Goal: Transaction & Acquisition: Book appointment/travel/reservation

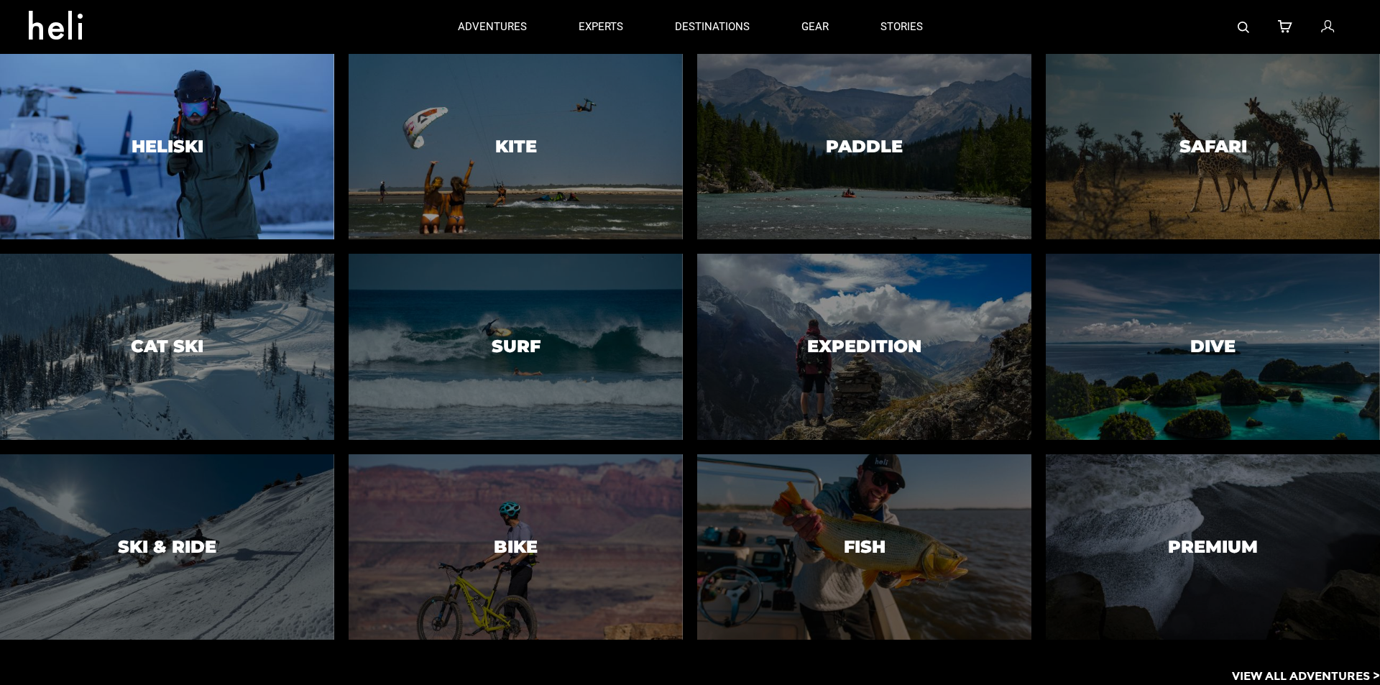
click at [271, 156] on div at bounding box center [166, 147] width 341 height 190
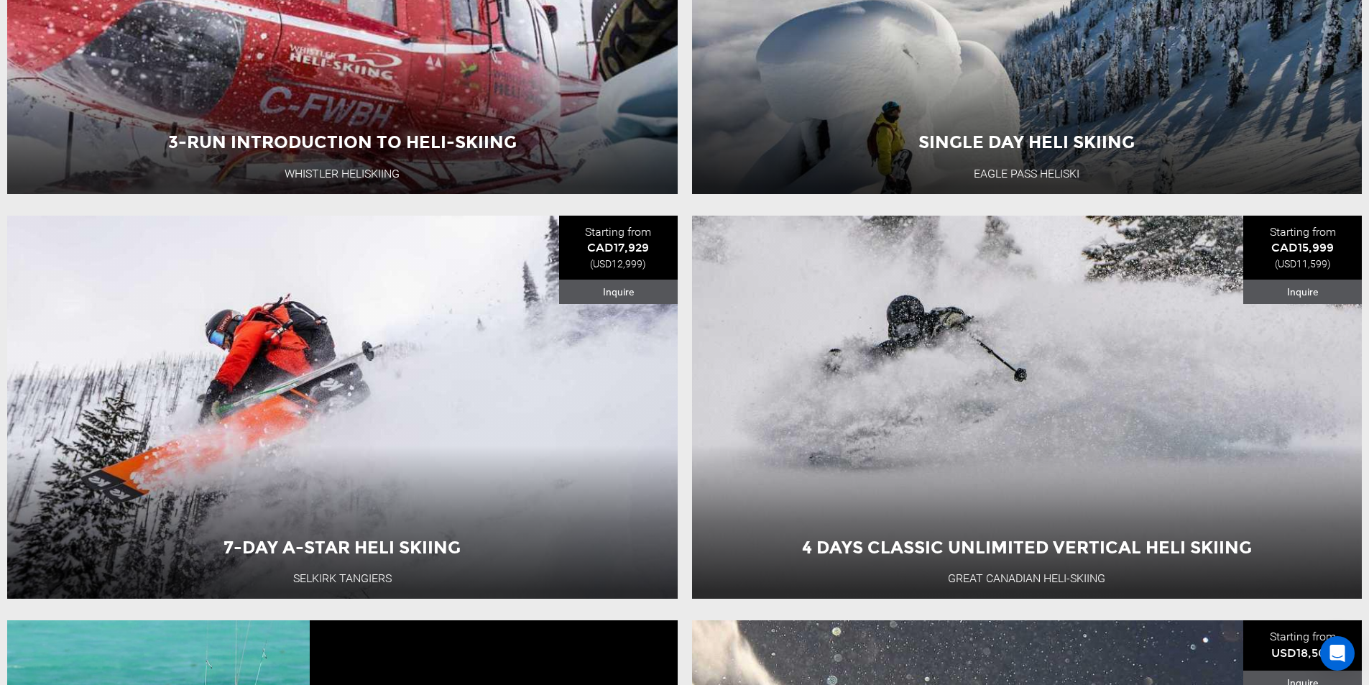
scroll to position [2947, 0]
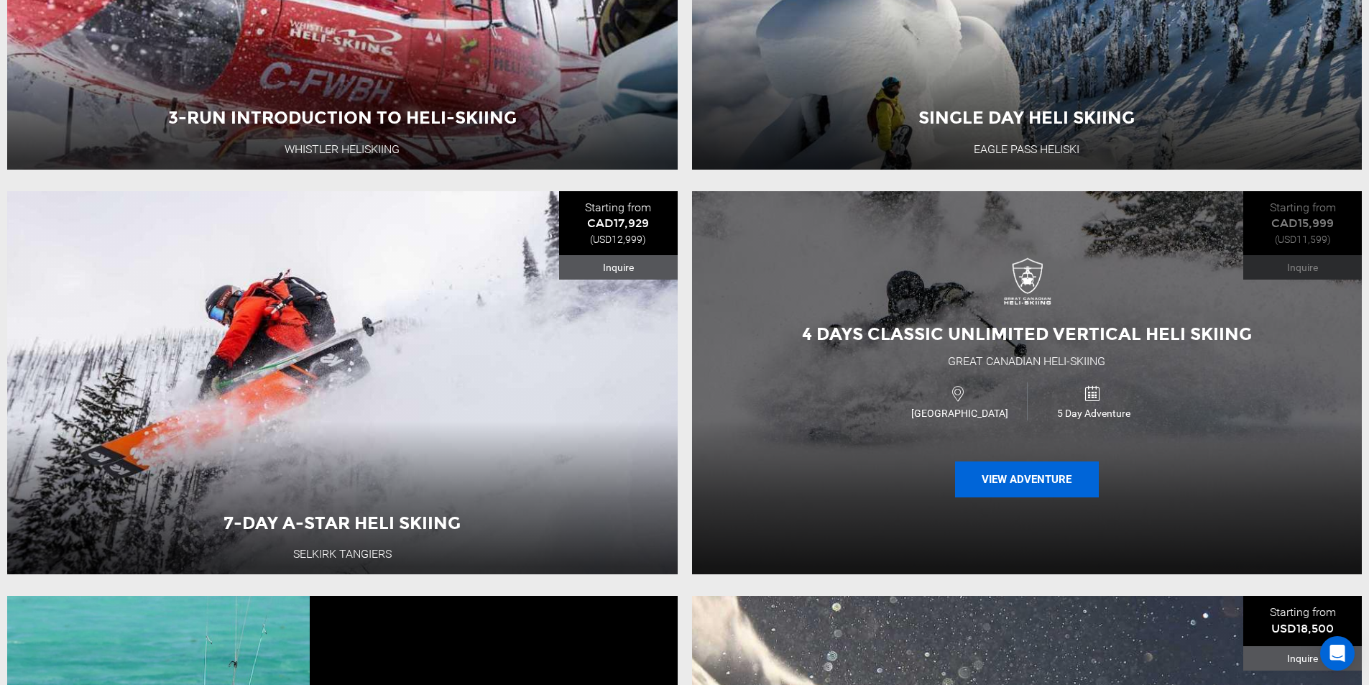
click at [1047, 496] on button "View Adventure" at bounding box center [1027, 479] width 144 height 36
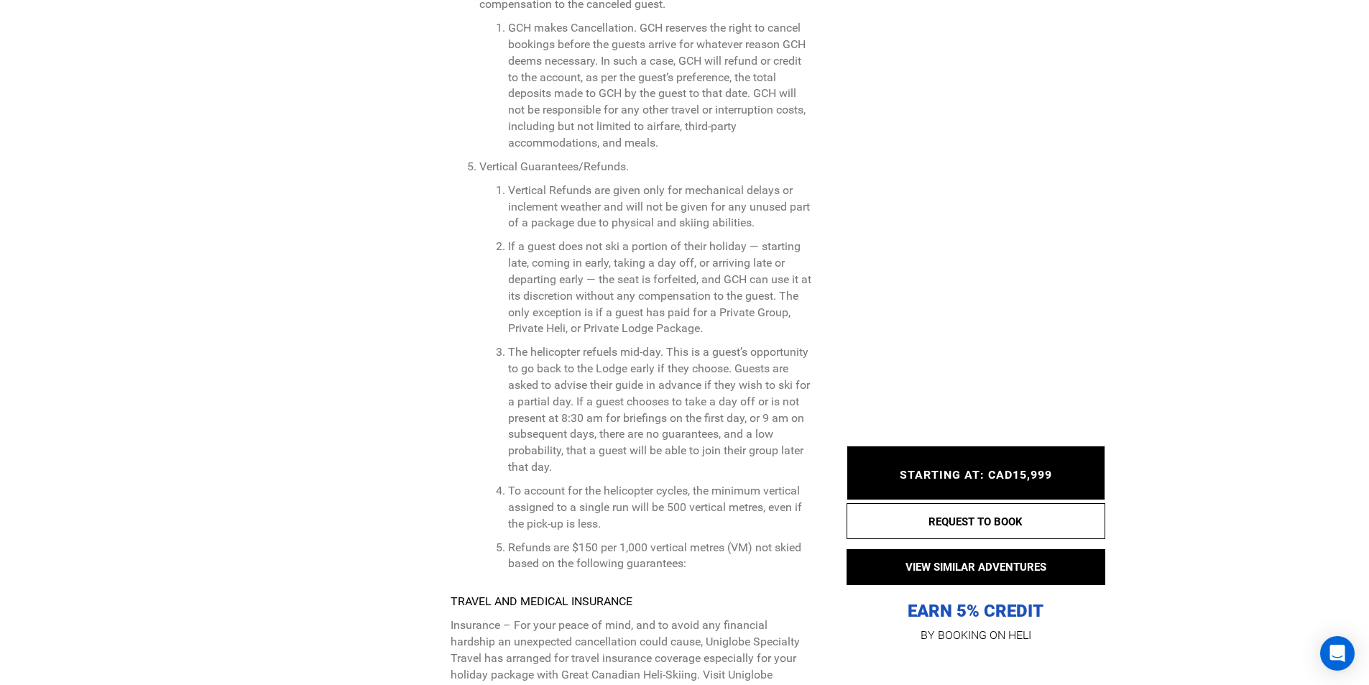
scroll to position [5535, 0]
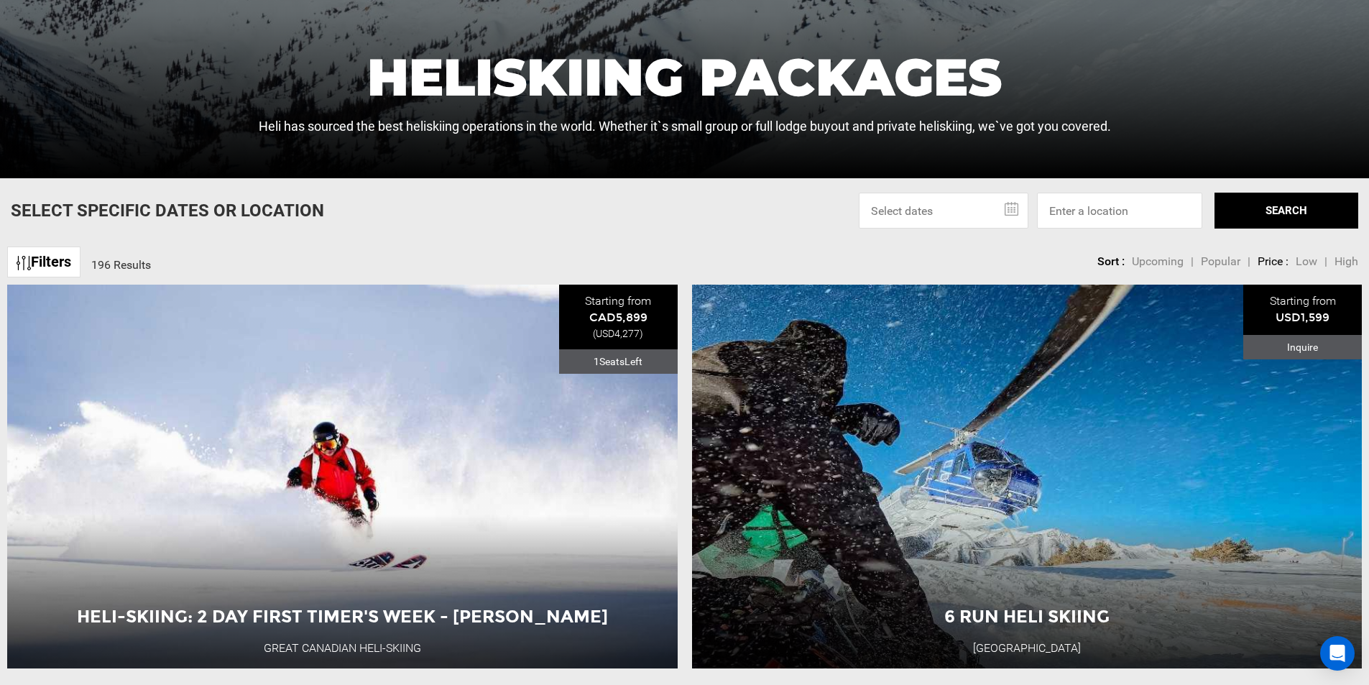
scroll to position [431, 0]
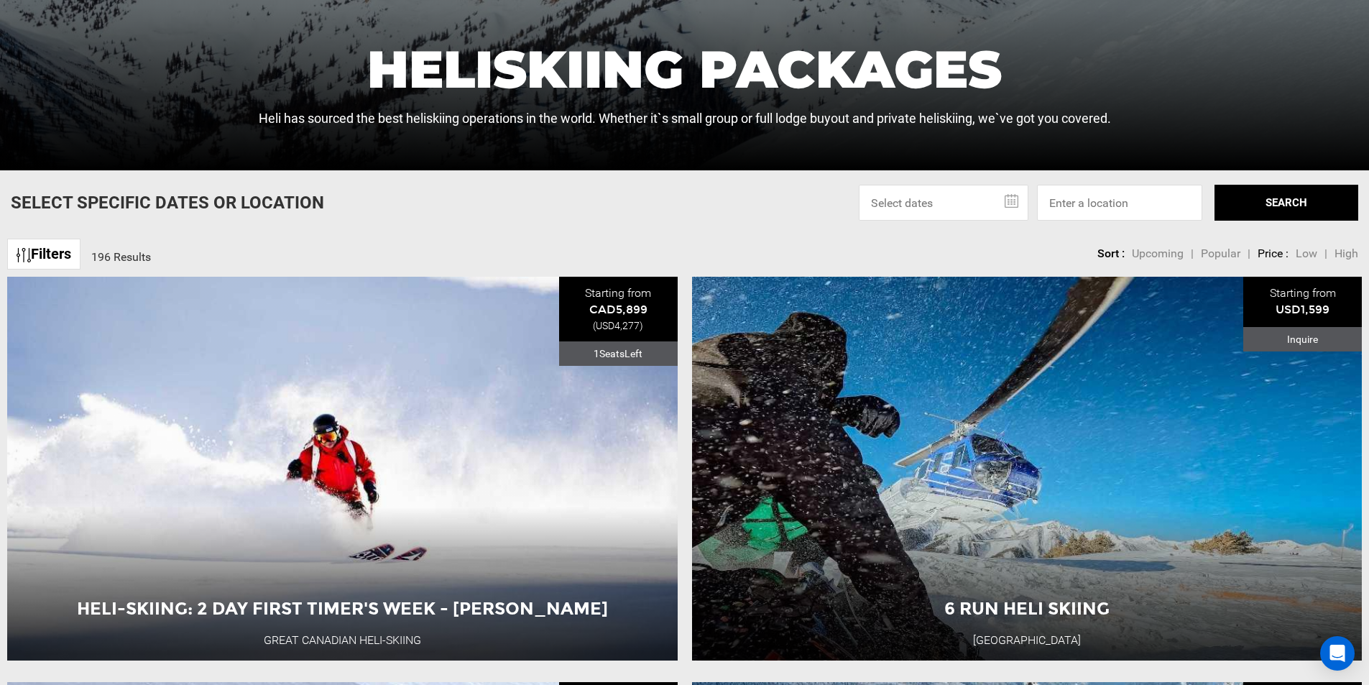
click at [967, 196] on input "text" at bounding box center [944, 203] width 170 height 36
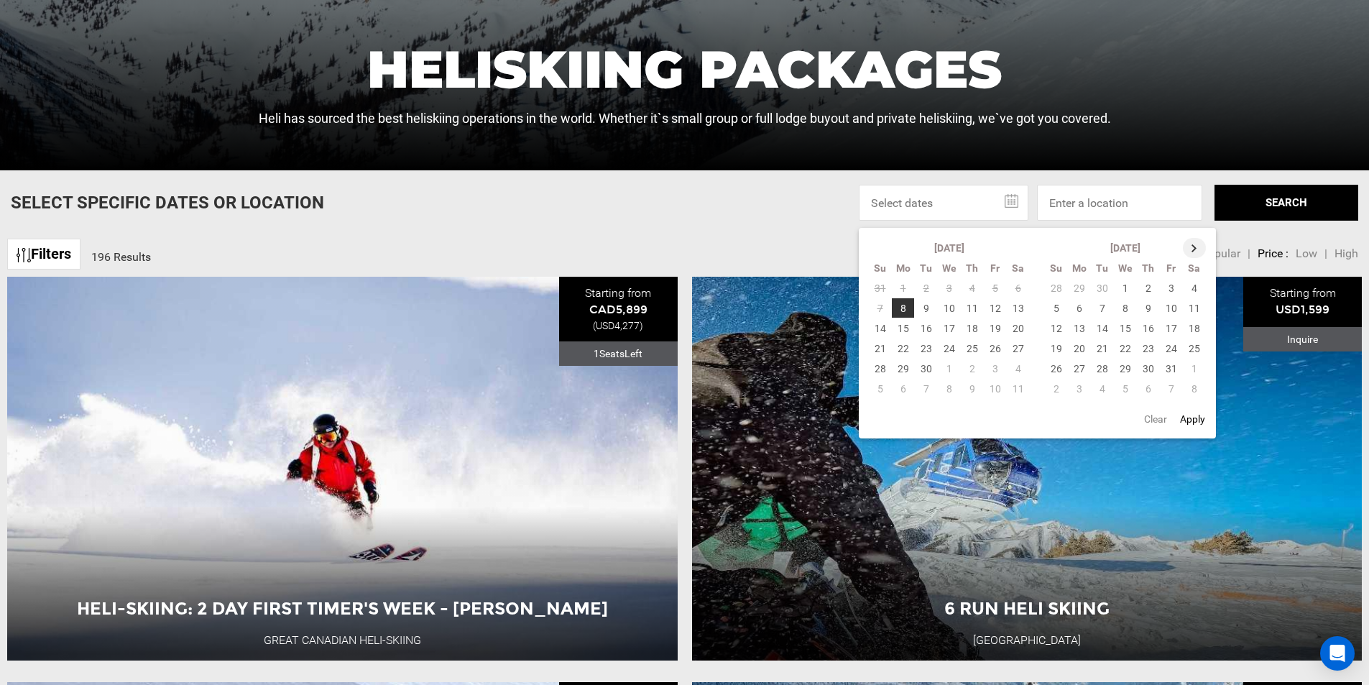
click at [1193, 242] on th at bounding box center [1194, 248] width 23 height 20
click at [1193, 242] on th at bounding box center [1195, 248] width 23 height 20
click at [1149, 282] on td "1" at bounding box center [1148, 288] width 23 height 20
click at [1198, 247] on th at bounding box center [1195, 248] width 23 height 20
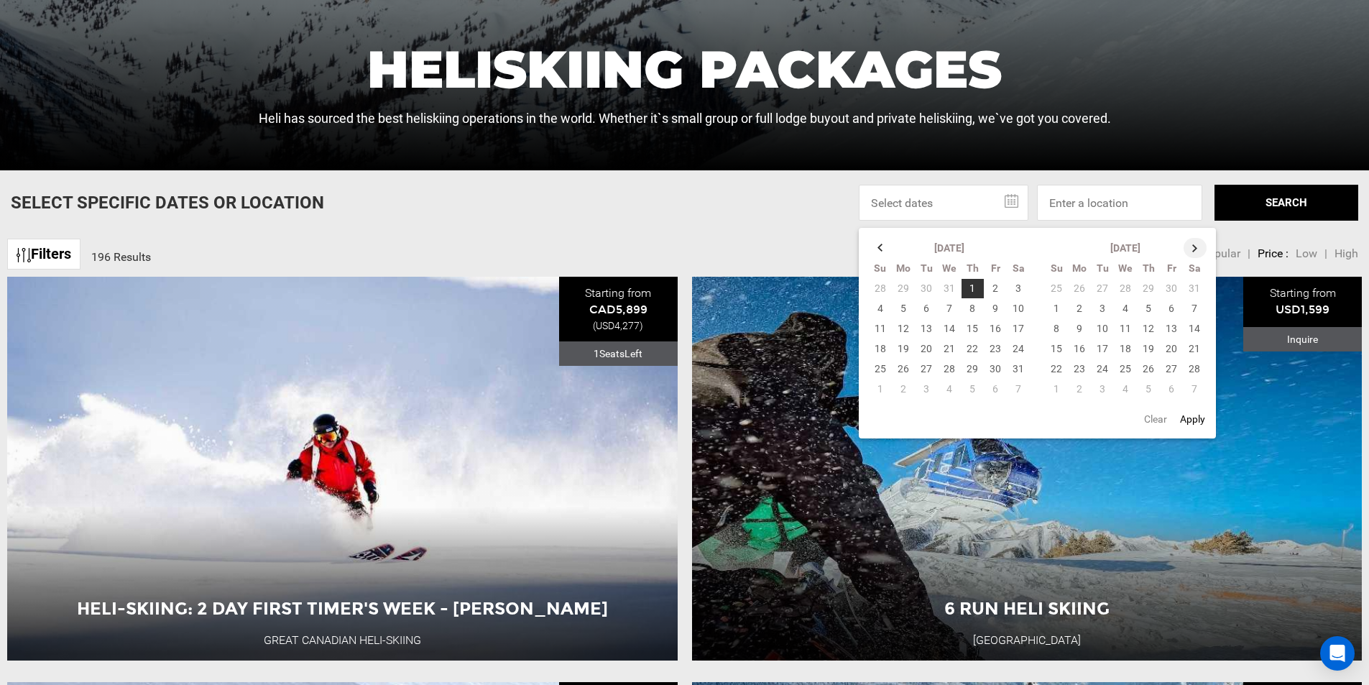
click at [1198, 247] on th at bounding box center [1195, 248] width 23 height 20
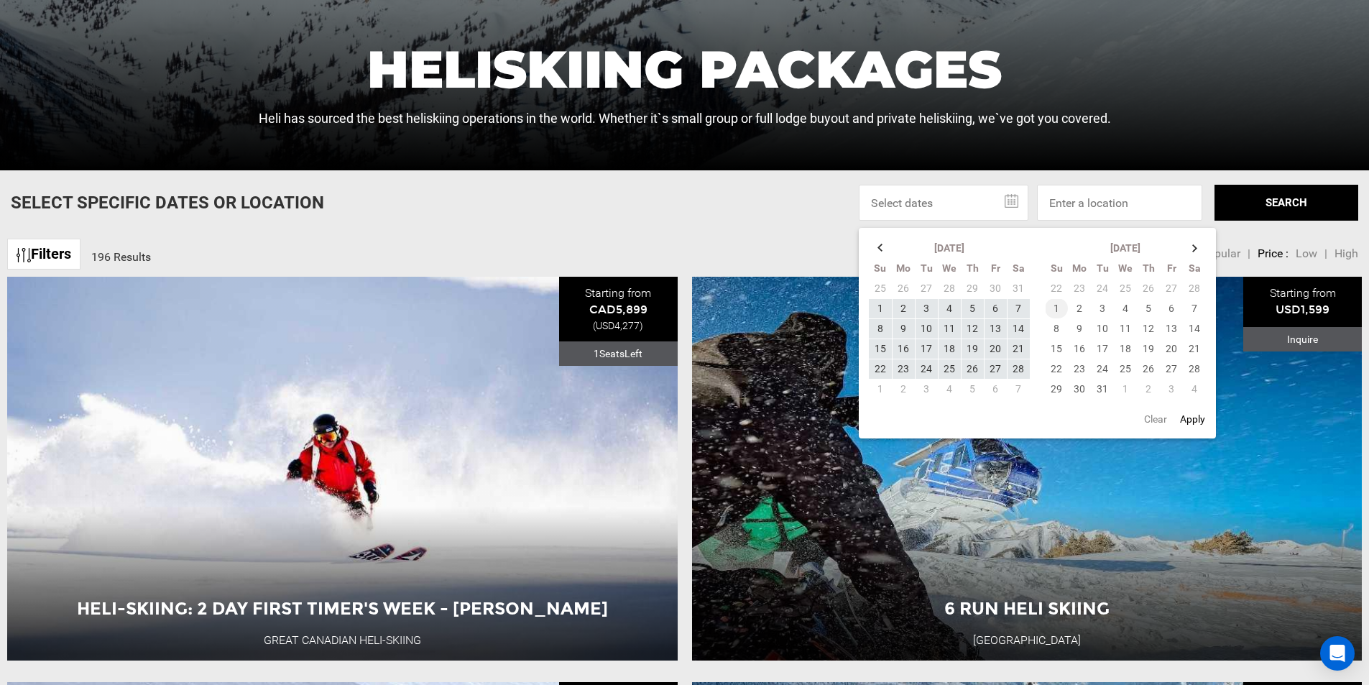
click at [1065, 303] on td "1" at bounding box center [1056, 308] width 23 height 20
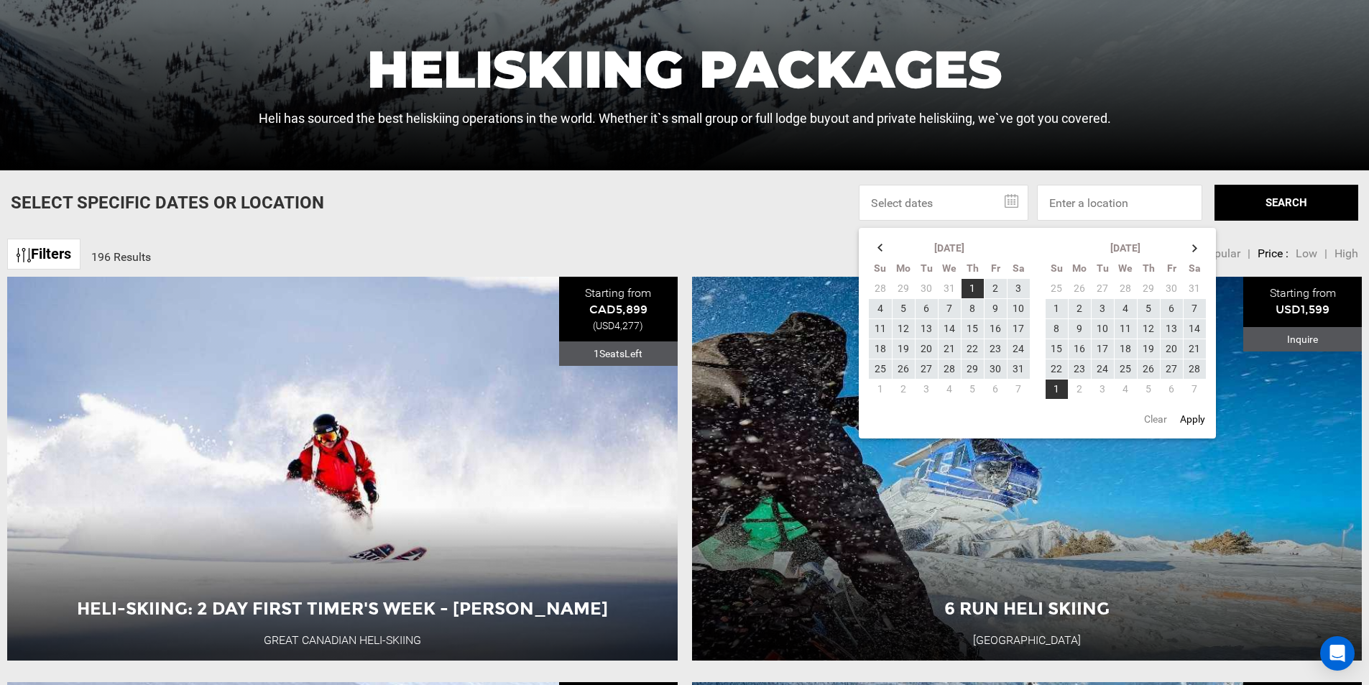
click at [1191, 416] on button "Apply" at bounding box center [1193, 419] width 34 height 26
type input "[DATE] - [DATE]"
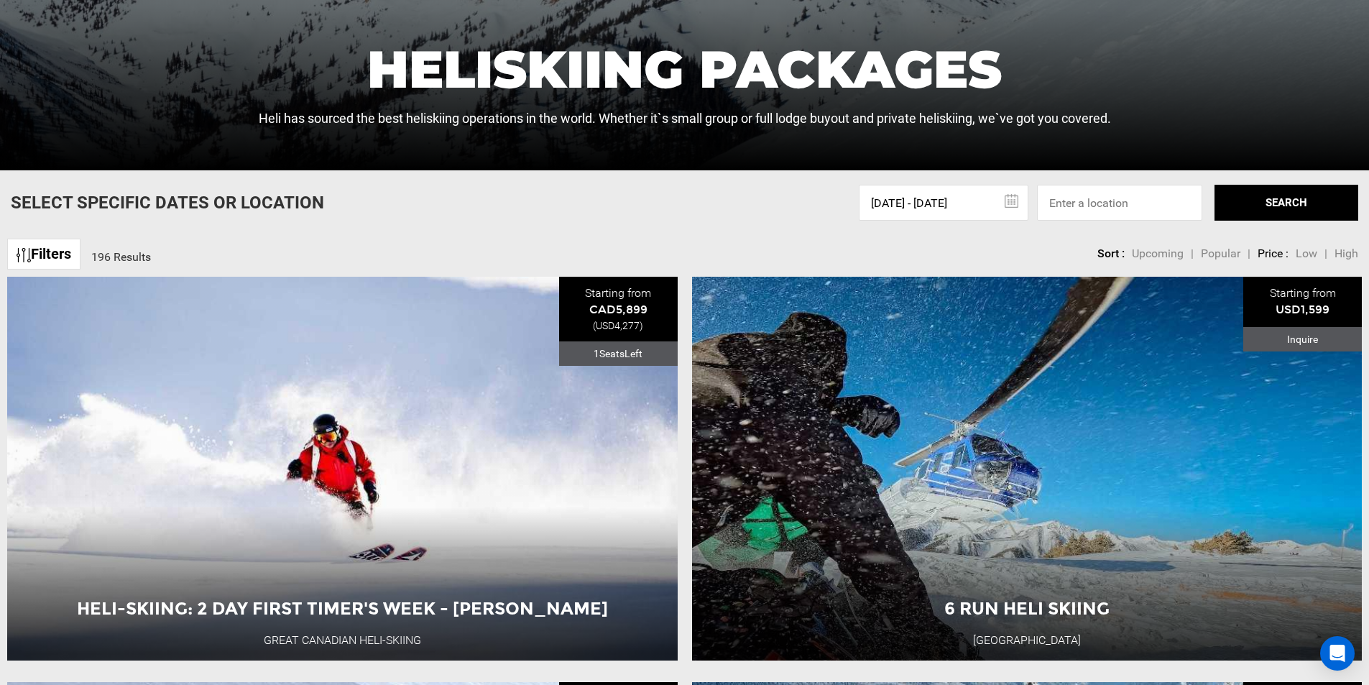
click at [1269, 199] on button "SEARCH" at bounding box center [1287, 203] width 144 height 36
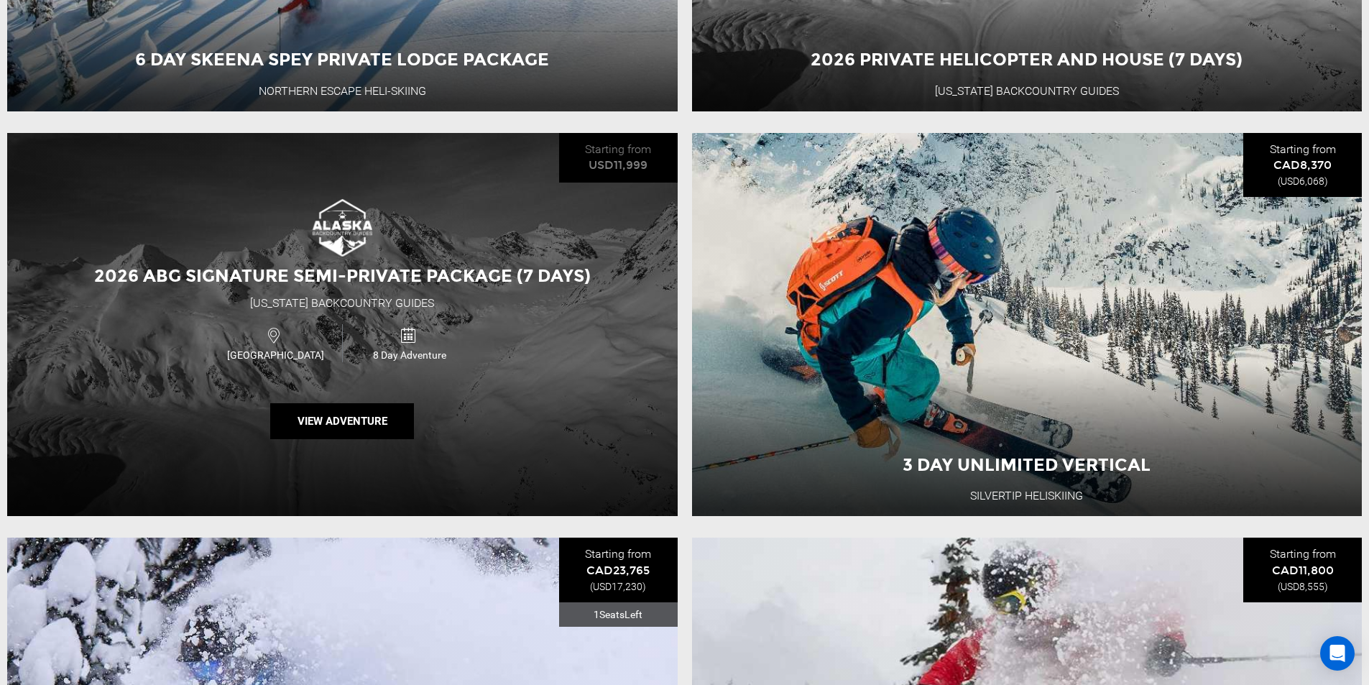
scroll to position [1006, 0]
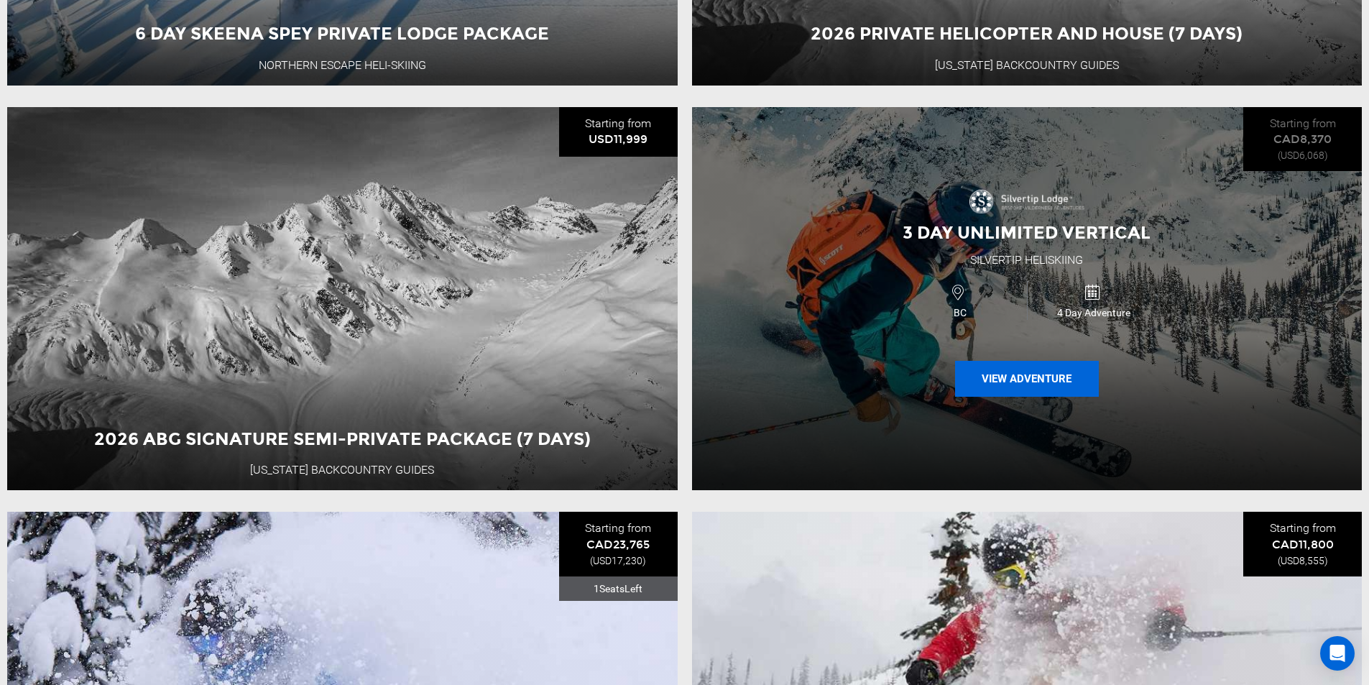
click at [1000, 384] on button "View Adventure" at bounding box center [1027, 379] width 144 height 36
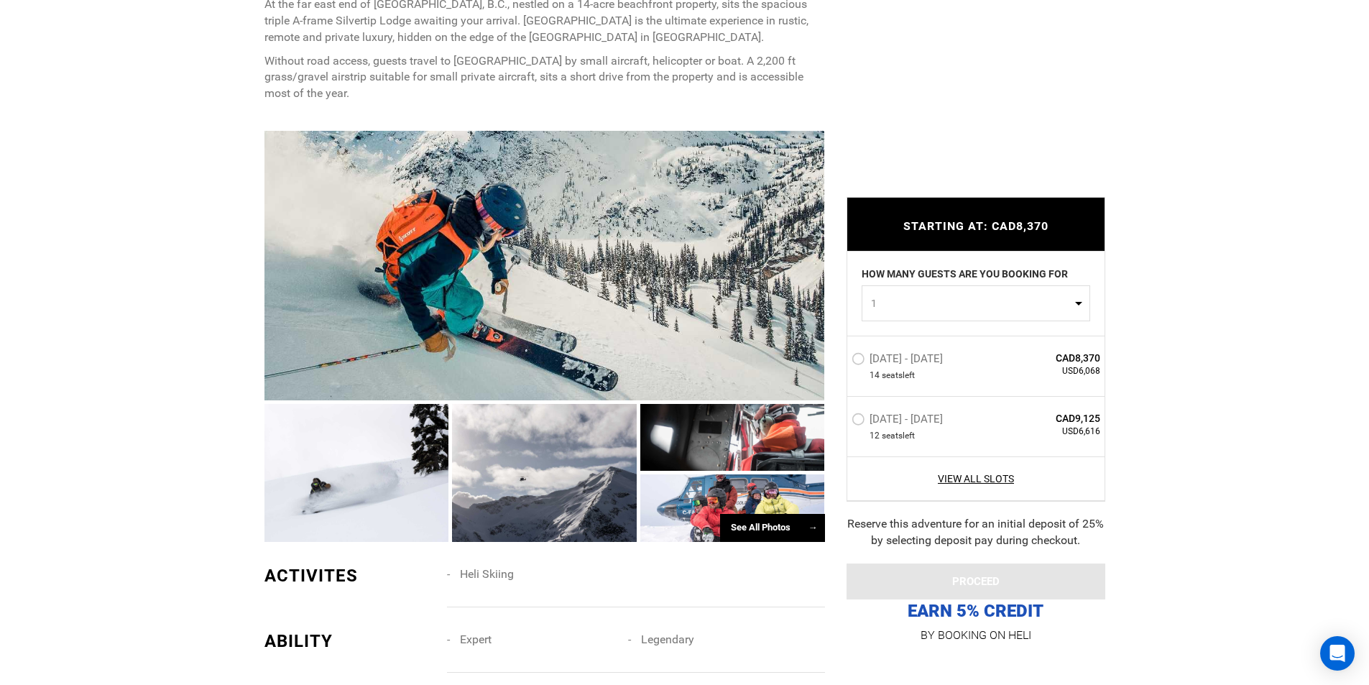
scroll to position [863, 0]
click at [755, 513] on div "See All Photos →" at bounding box center [772, 527] width 105 height 28
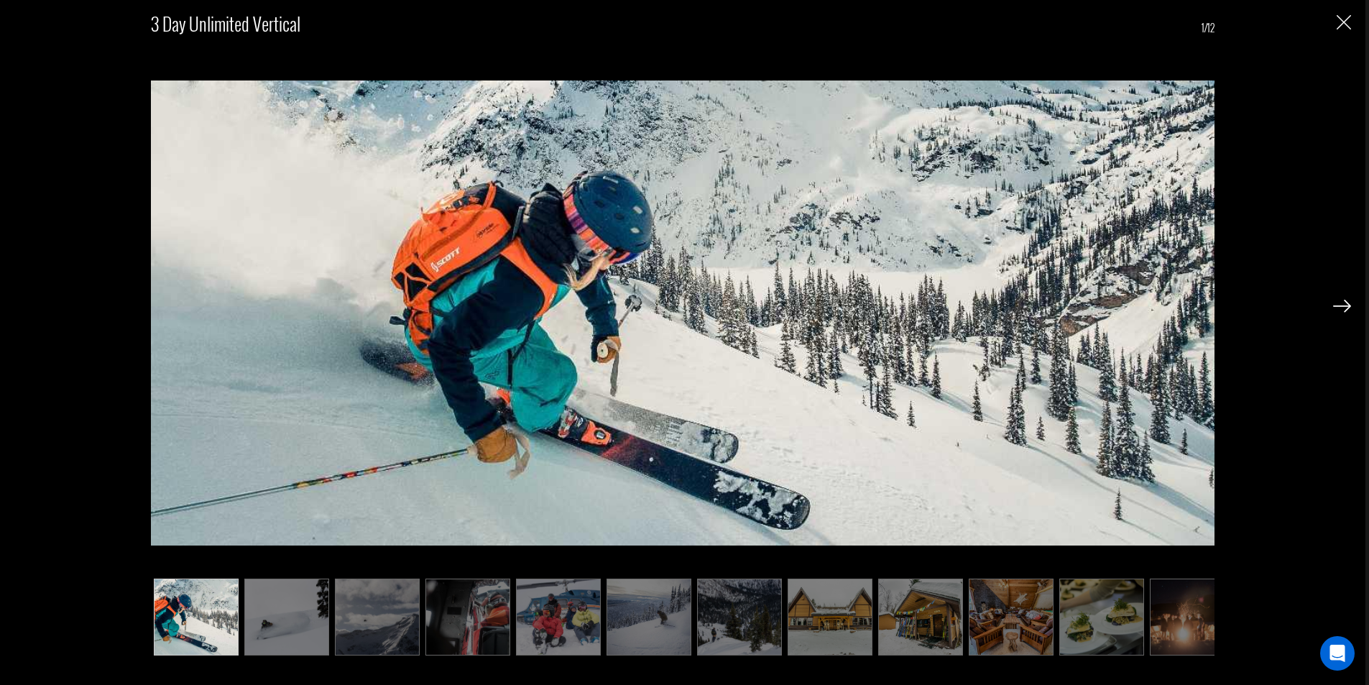
click at [1335, 311] on img at bounding box center [1342, 306] width 18 height 13
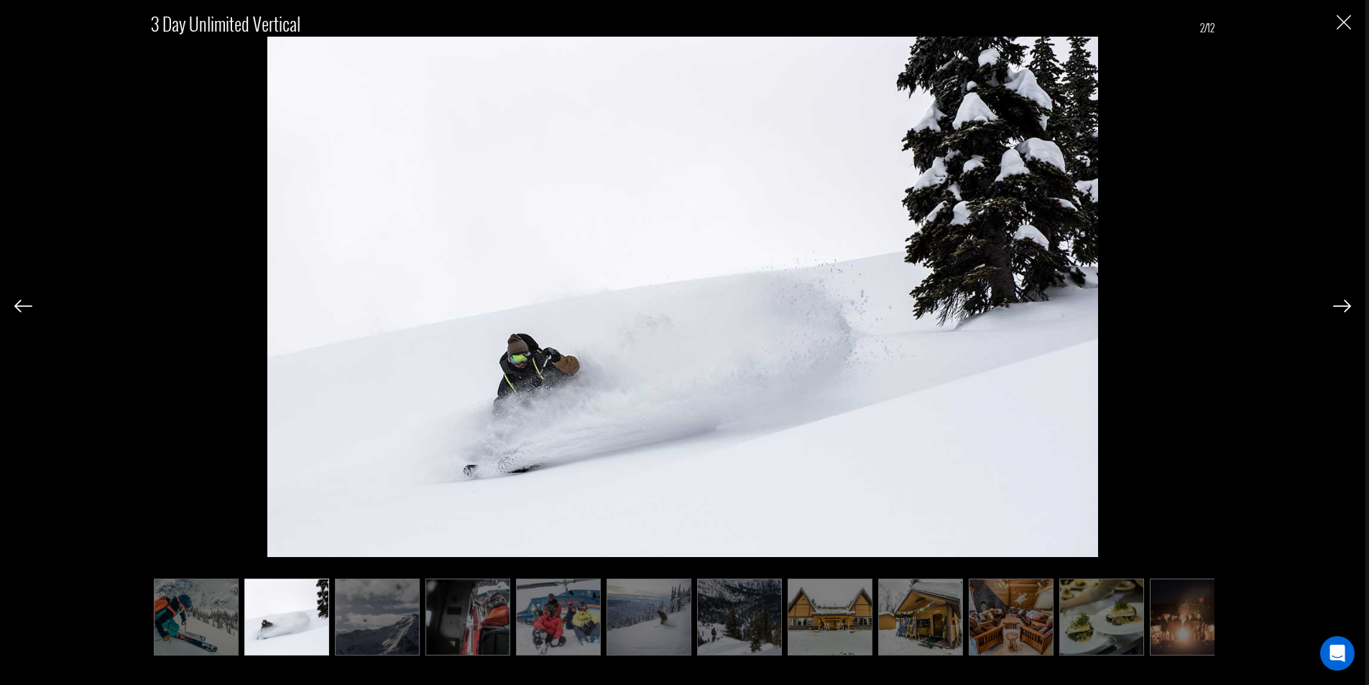
click at [1335, 311] on img at bounding box center [1342, 306] width 18 height 13
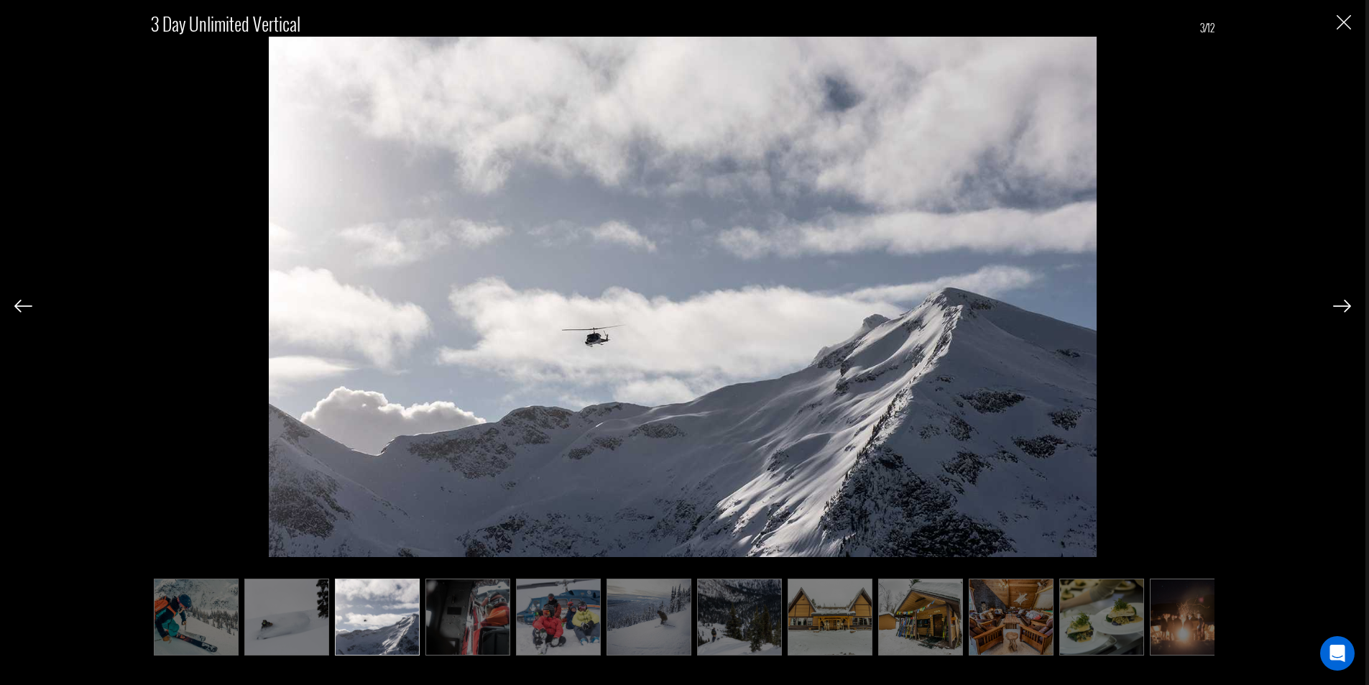
click at [1335, 311] on img at bounding box center [1342, 306] width 18 height 13
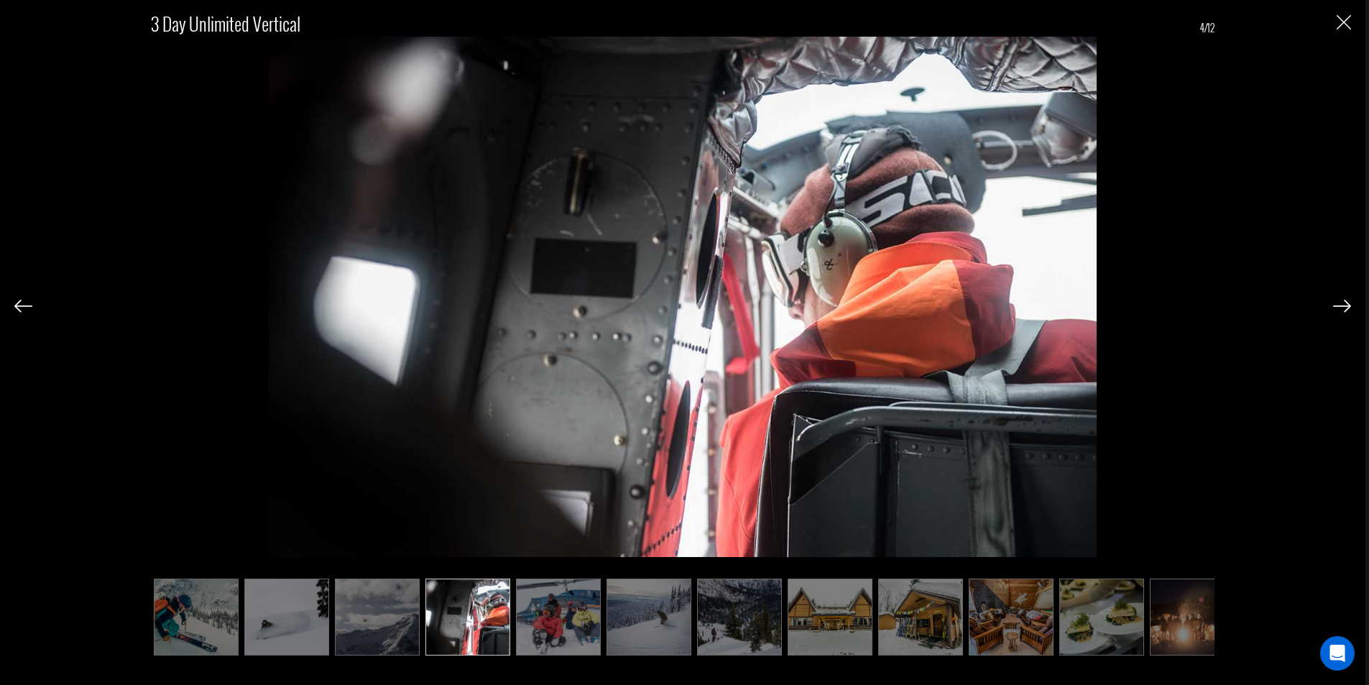
click at [1335, 311] on img at bounding box center [1342, 306] width 18 height 13
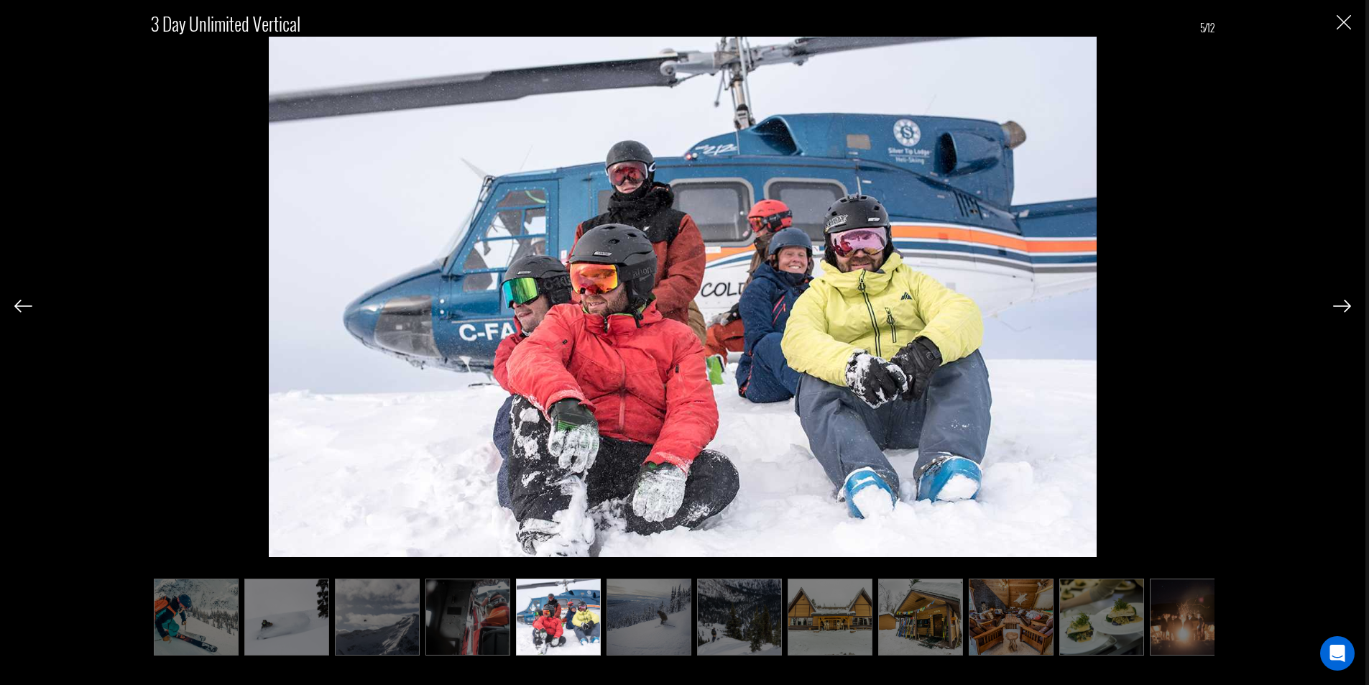
click at [1335, 311] on img at bounding box center [1342, 306] width 18 height 13
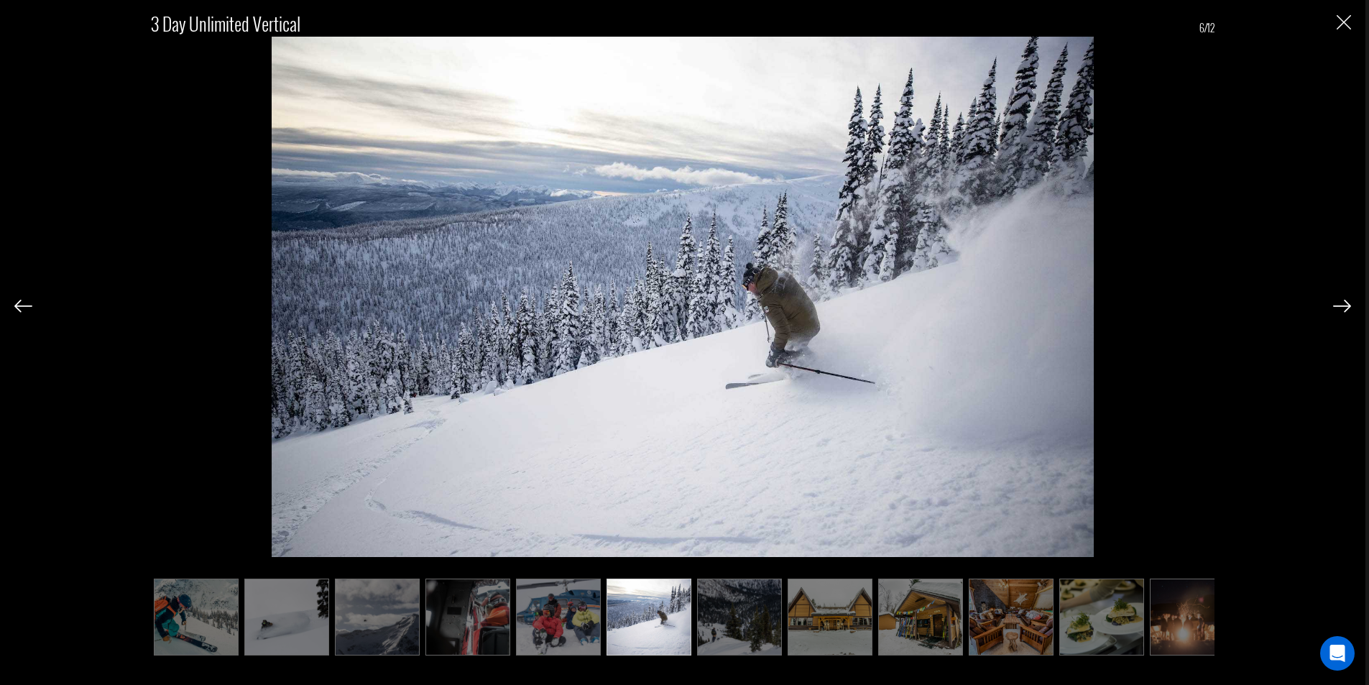
click at [1335, 311] on img at bounding box center [1342, 306] width 18 height 13
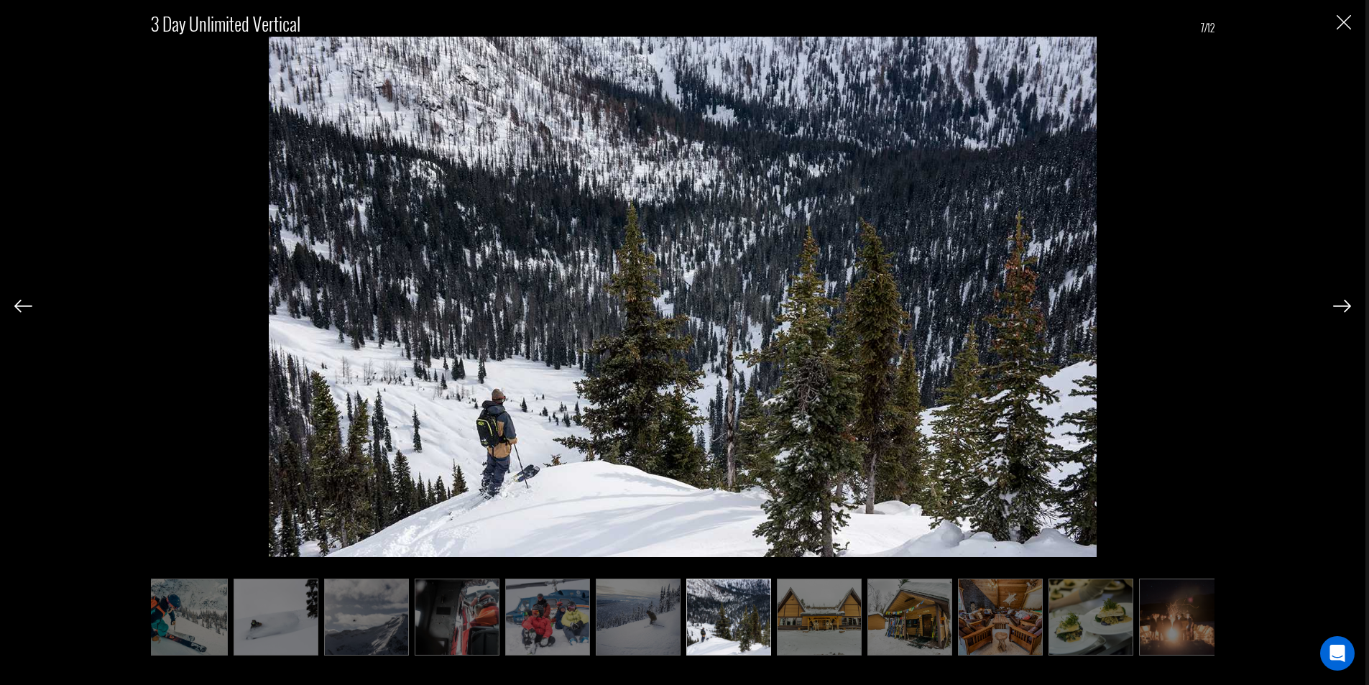
scroll to position [0, 23]
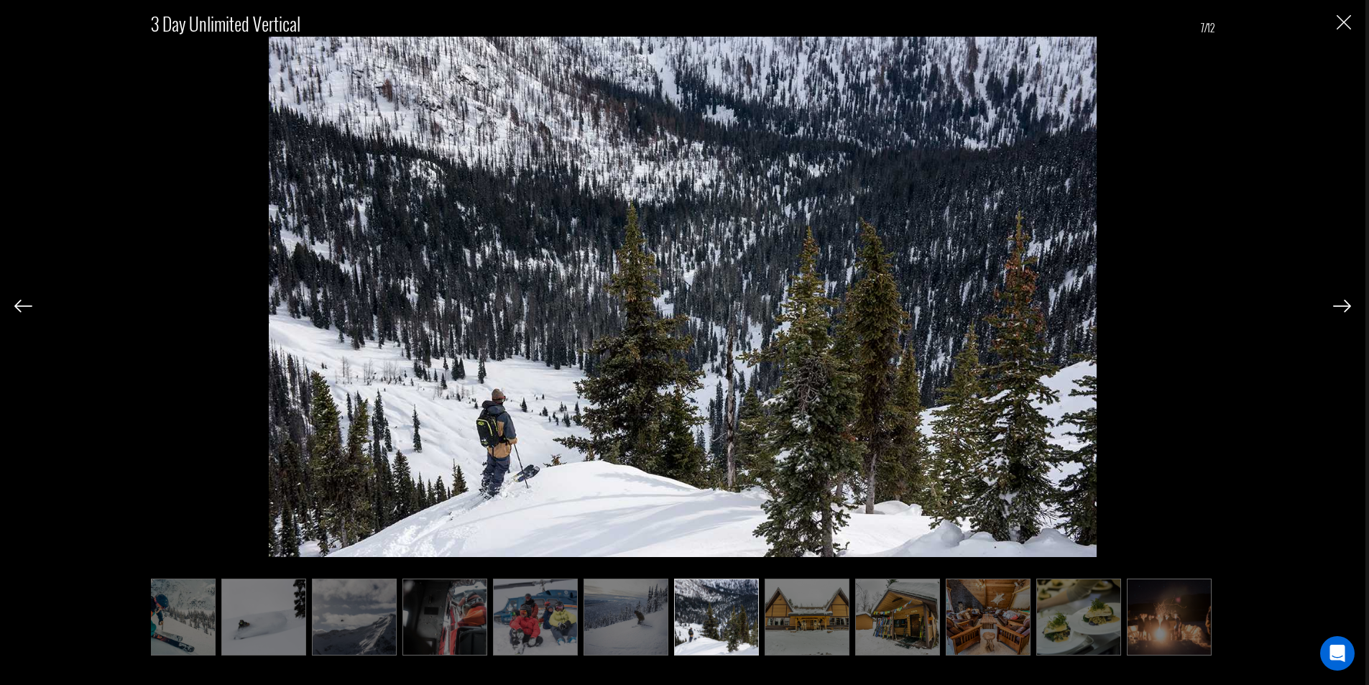
click at [1335, 311] on img at bounding box center [1342, 306] width 18 height 13
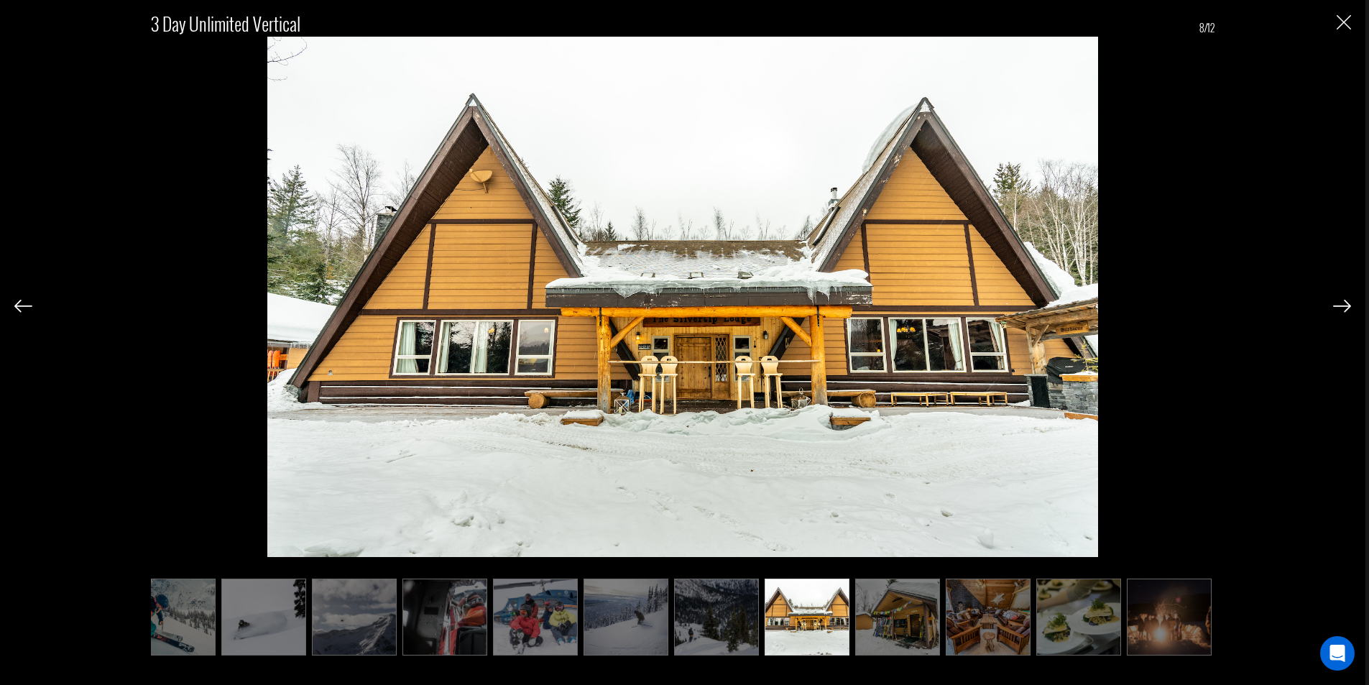
click at [1335, 311] on img at bounding box center [1342, 306] width 18 height 13
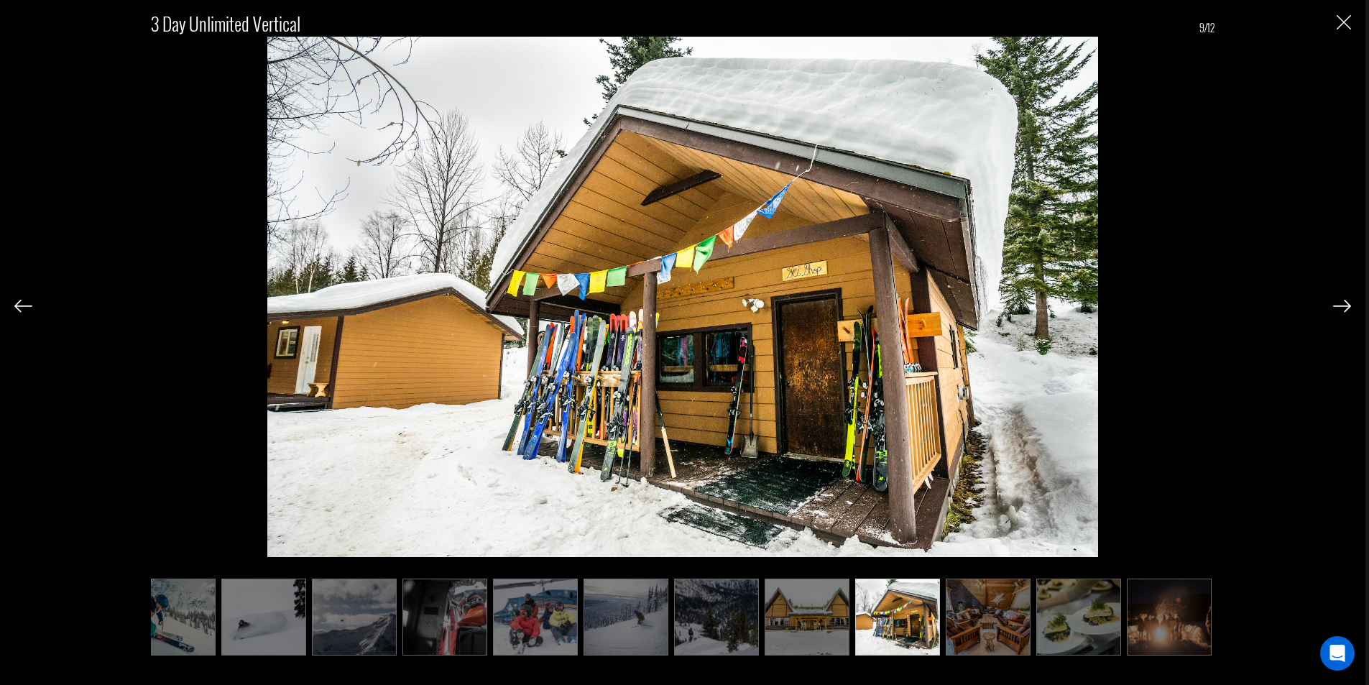
click at [1335, 311] on img at bounding box center [1342, 306] width 18 height 13
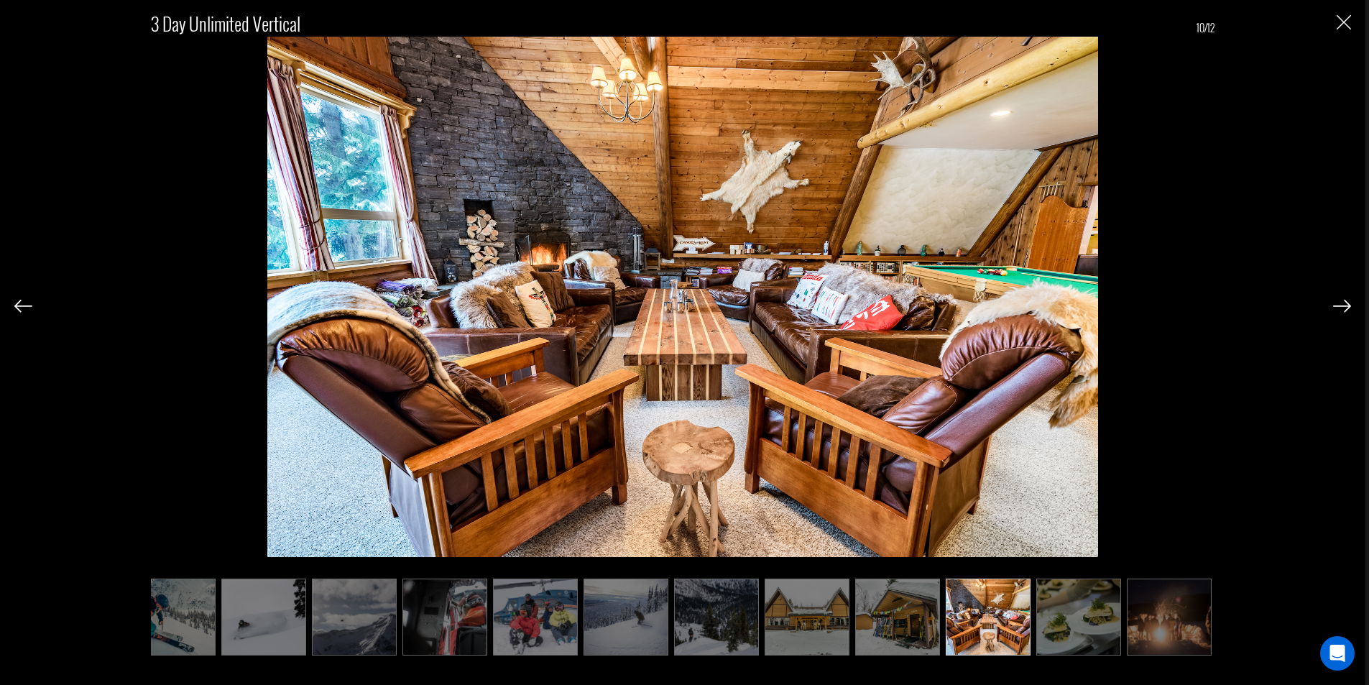
click at [1337, 311] on img at bounding box center [1342, 306] width 18 height 13
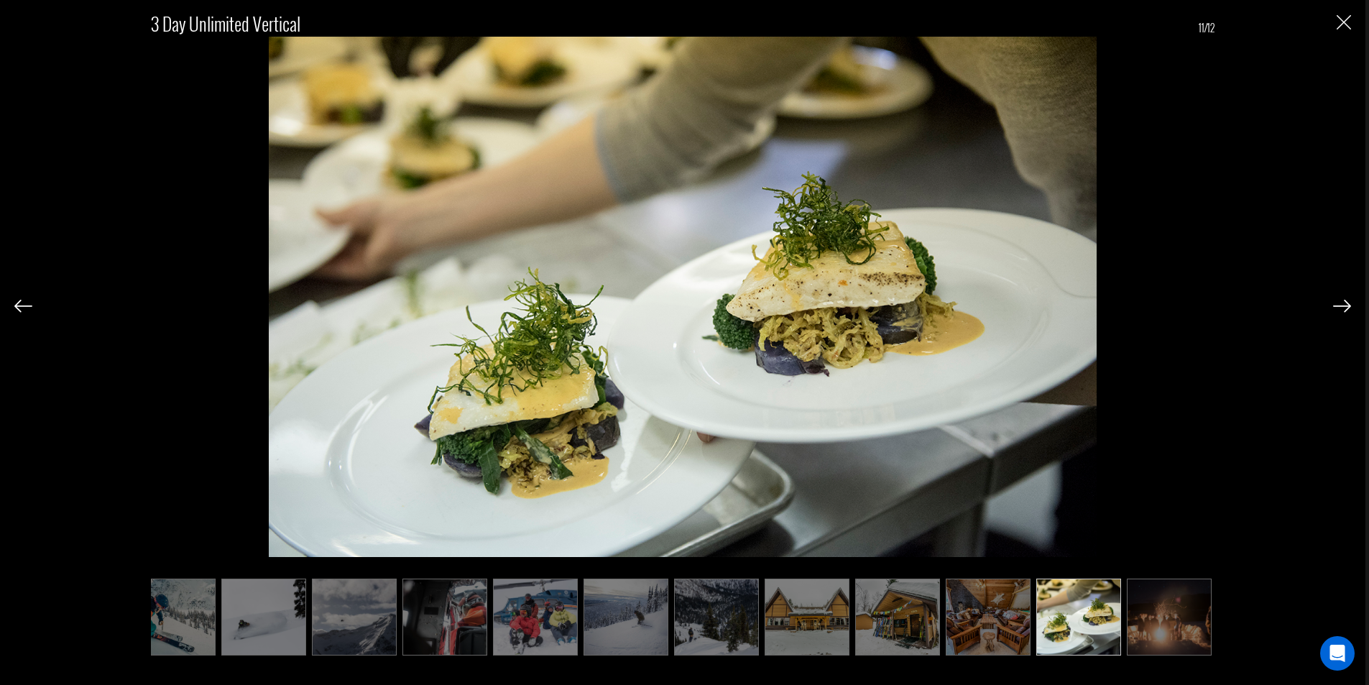
click at [1337, 311] on img at bounding box center [1342, 306] width 18 height 13
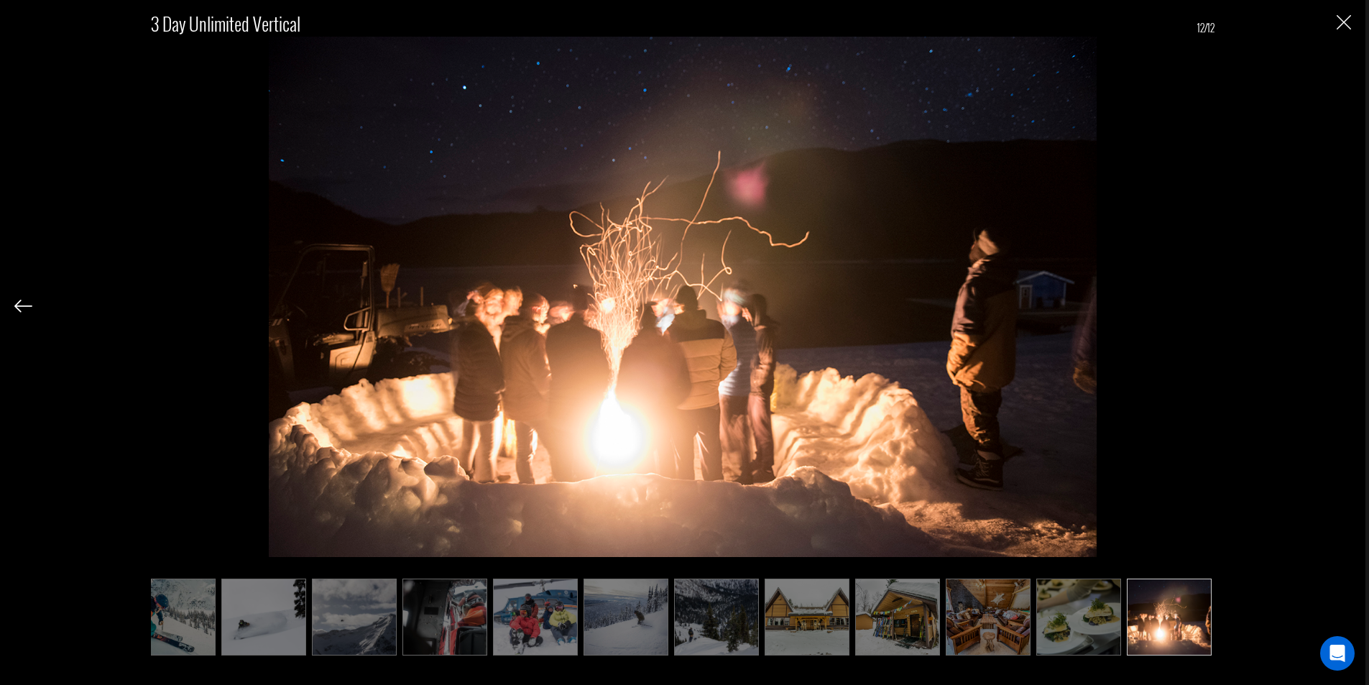
click at [1337, 311] on div "3 Day Unlimited Vertical 12/12" at bounding box center [682, 325] width 1337 height 651
click at [1344, 22] on img "Close" at bounding box center [1344, 22] width 14 height 14
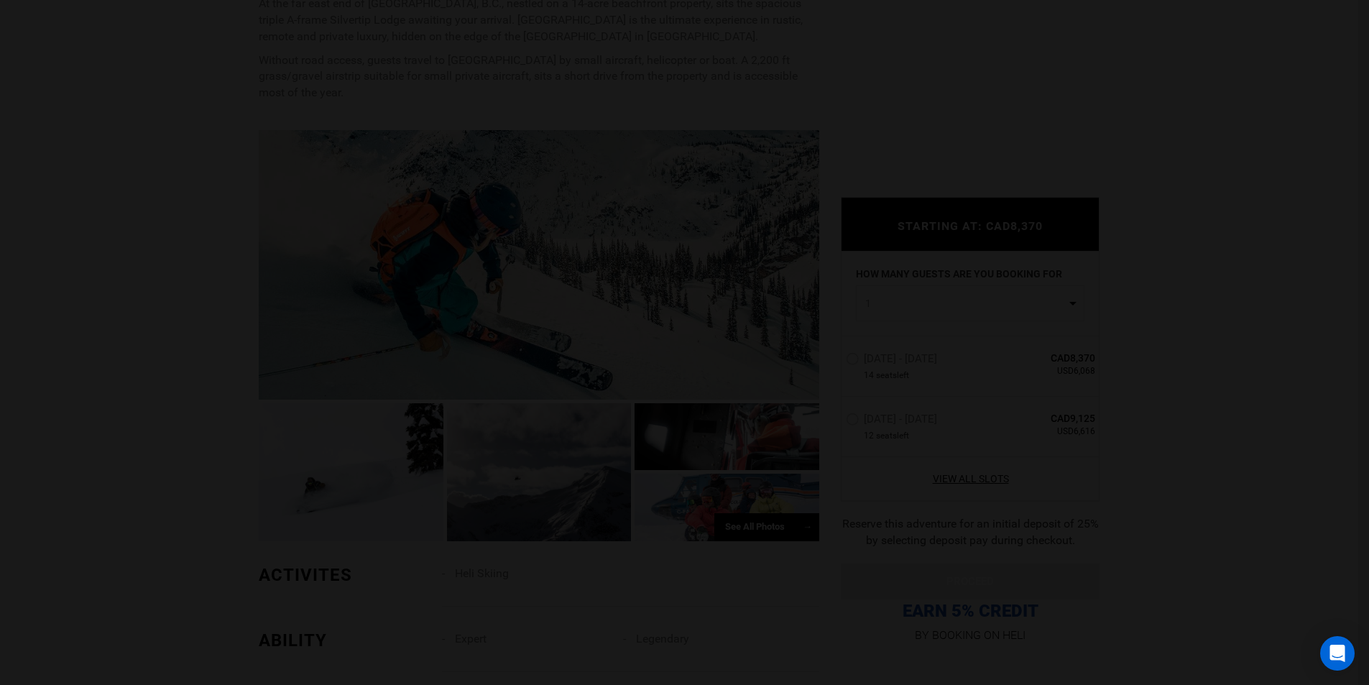
scroll to position [0, 0]
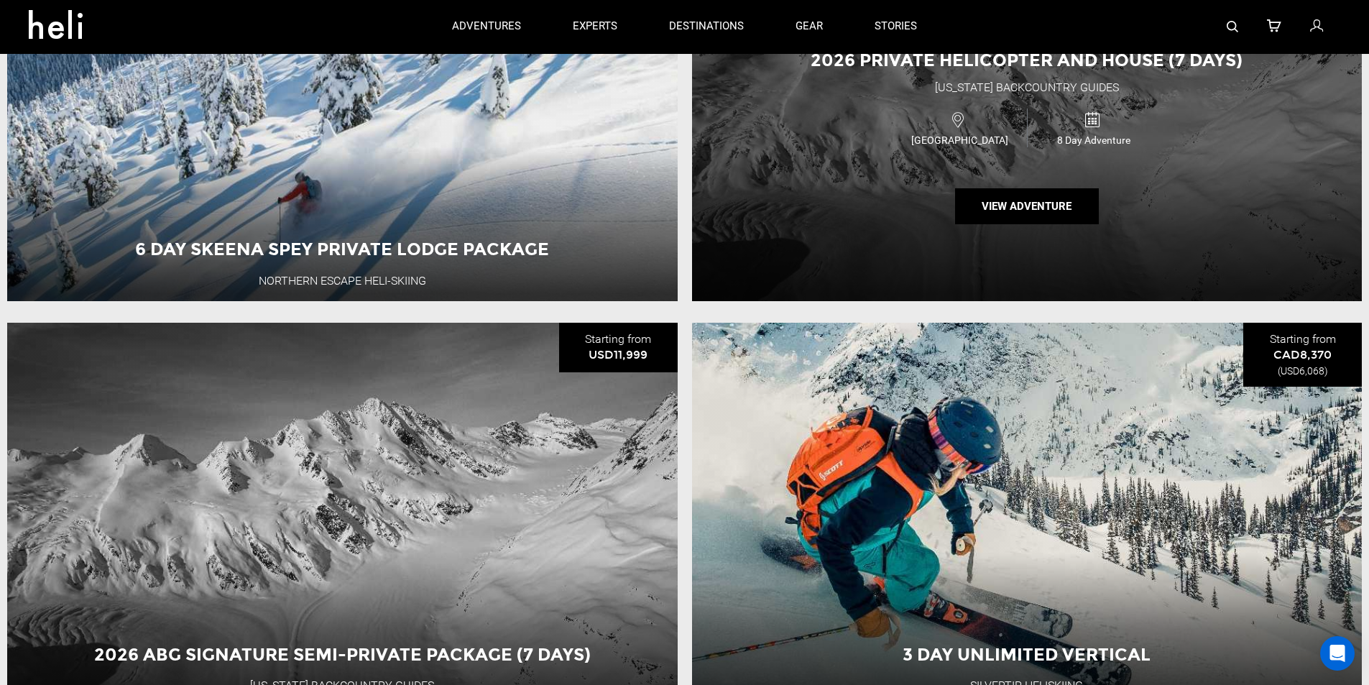
scroll to position [431, 0]
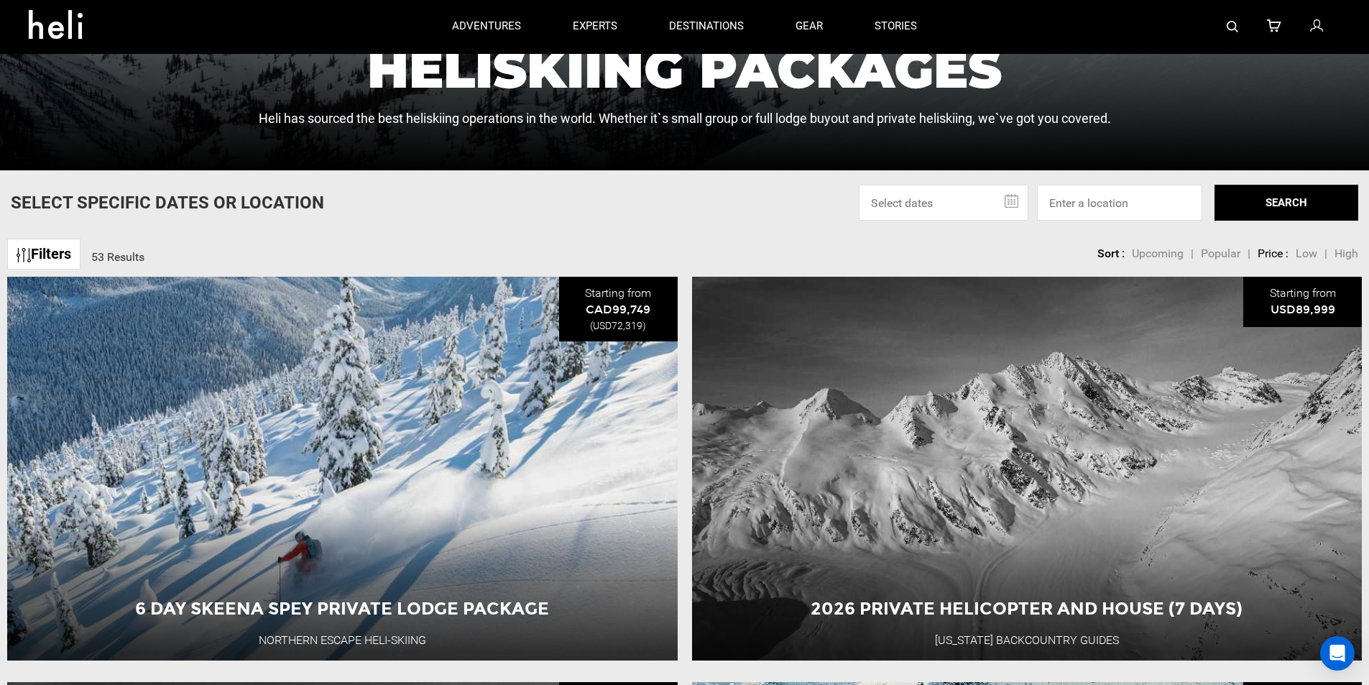
click at [1004, 202] on input "text" at bounding box center [944, 203] width 170 height 36
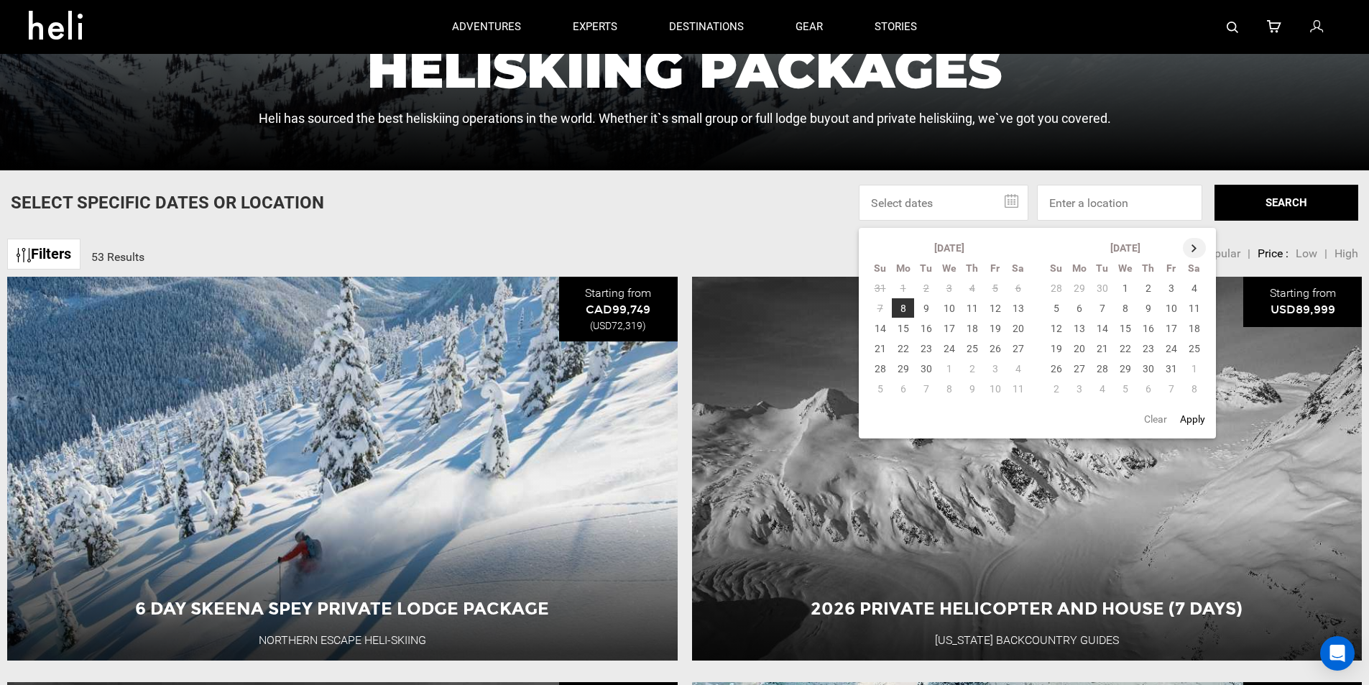
click at [1193, 242] on th at bounding box center [1194, 248] width 23 height 20
click at [1194, 243] on th at bounding box center [1195, 248] width 23 height 20
click at [1143, 277] on th "Th" at bounding box center [1148, 268] width 23 height 20
click at [1151, 281] on td "1" at bounding box center [1148, 288] width 23 height 20
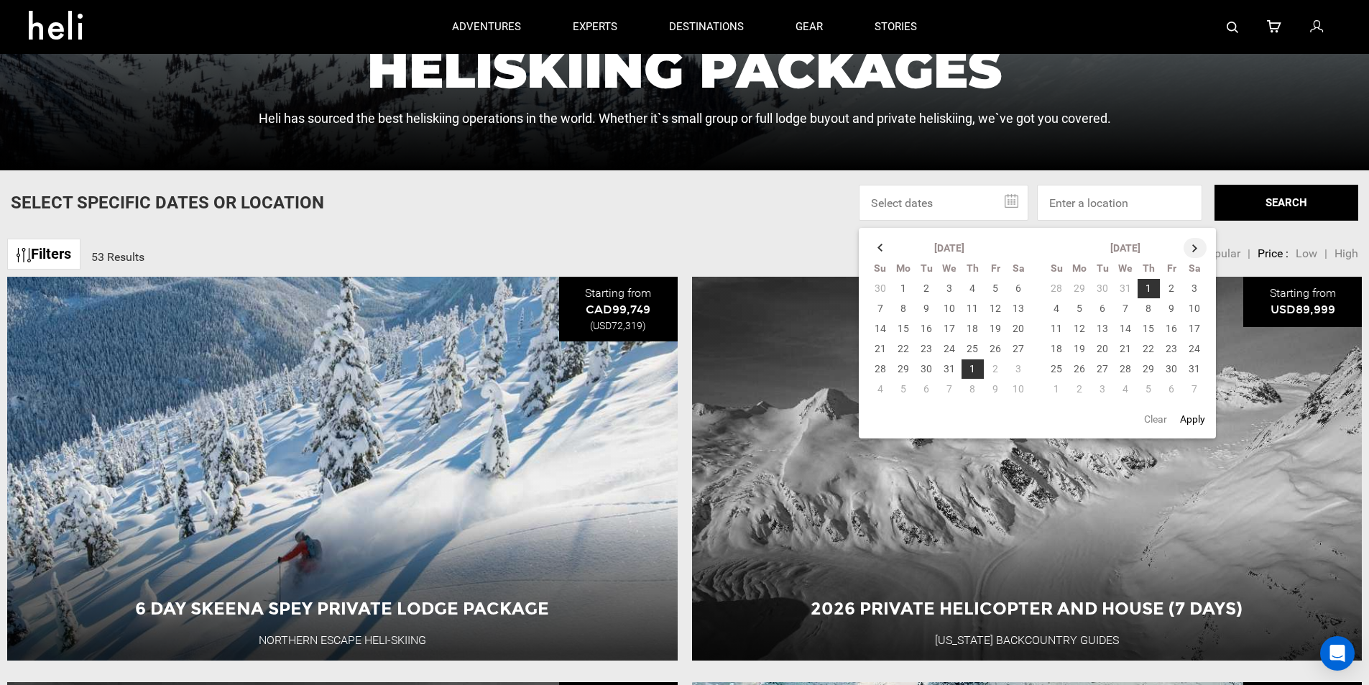
click at [1195, 247] on th at bounding box center [1195, 248] width 23 height 20
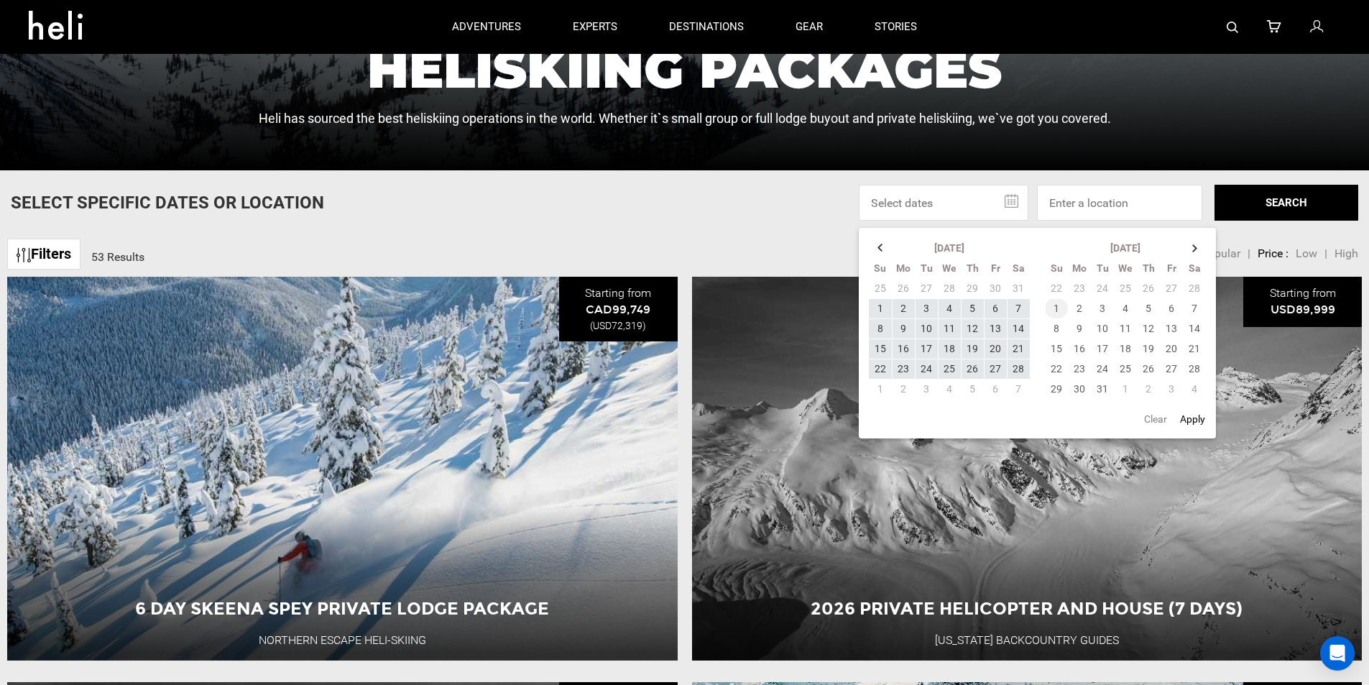
click at [1060, 311] on td "1" at bounding box center [1056, 308] width 23 height 20
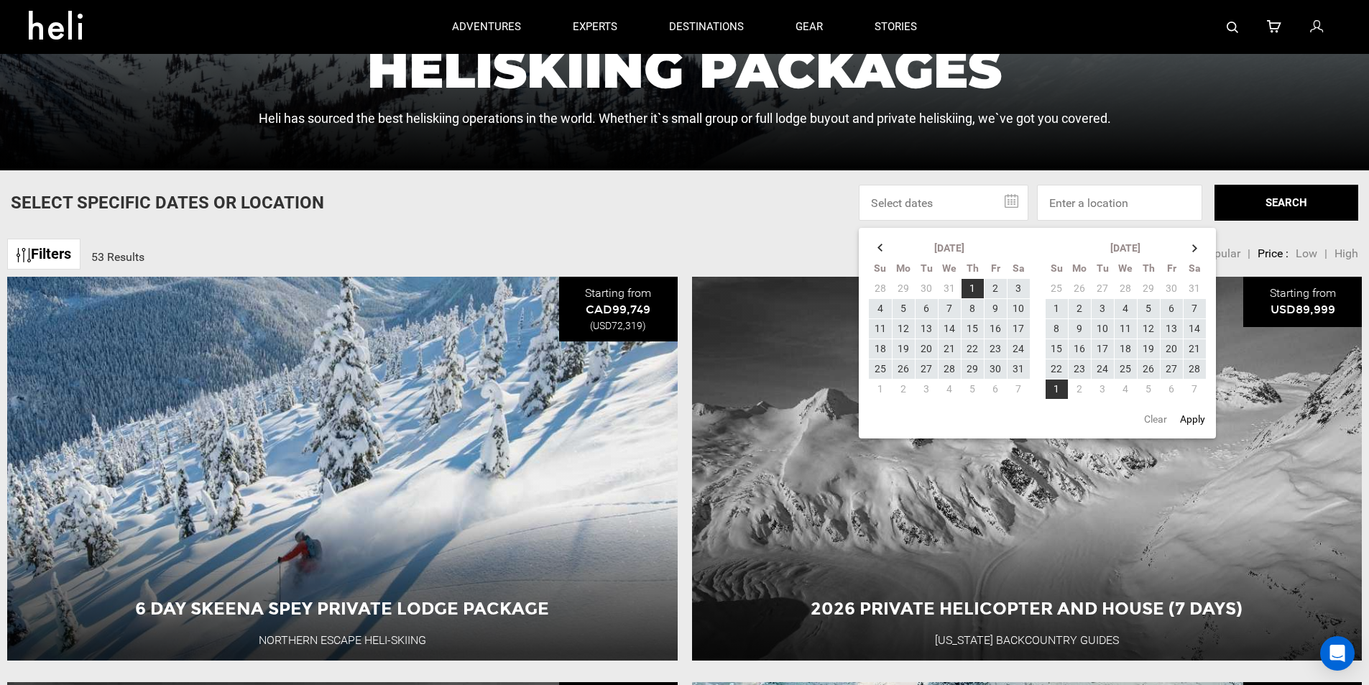
click at [1187, 418] on button "Apply" at bounding box center [1193, 419] width 34 height 26
type input "[DATE] - [DATE]"
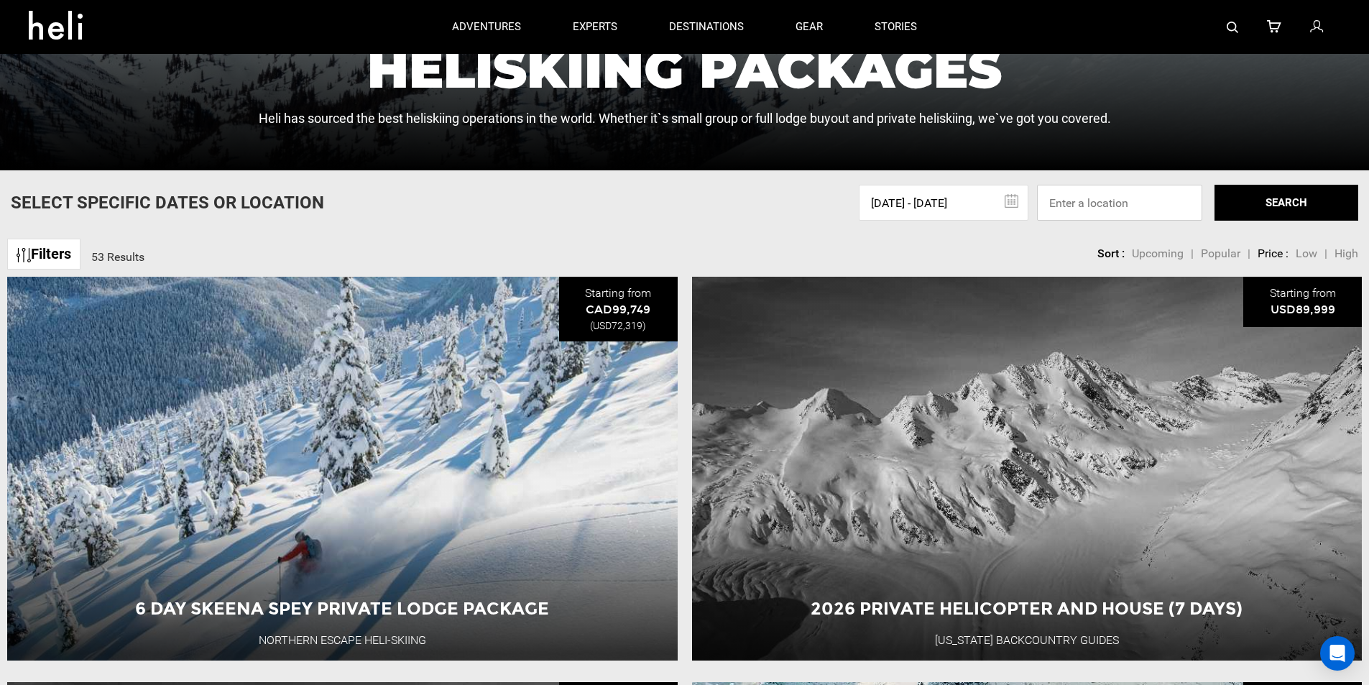
click at [1117, 212] on input at bounding box center [1119, 203] width 165 height 36
click at [1243, 205] on button "SEARCH" at bounding box center [1287, 203] width 144 height 36
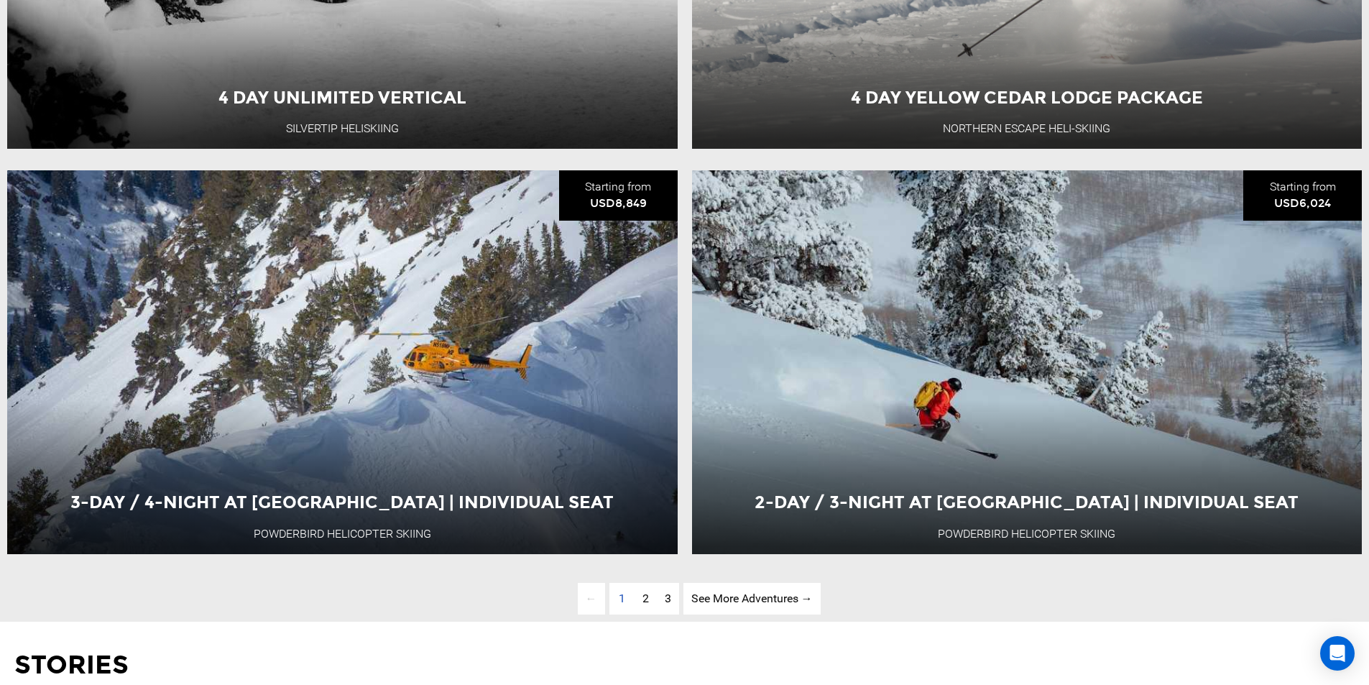
scroll to position [4600, 0]
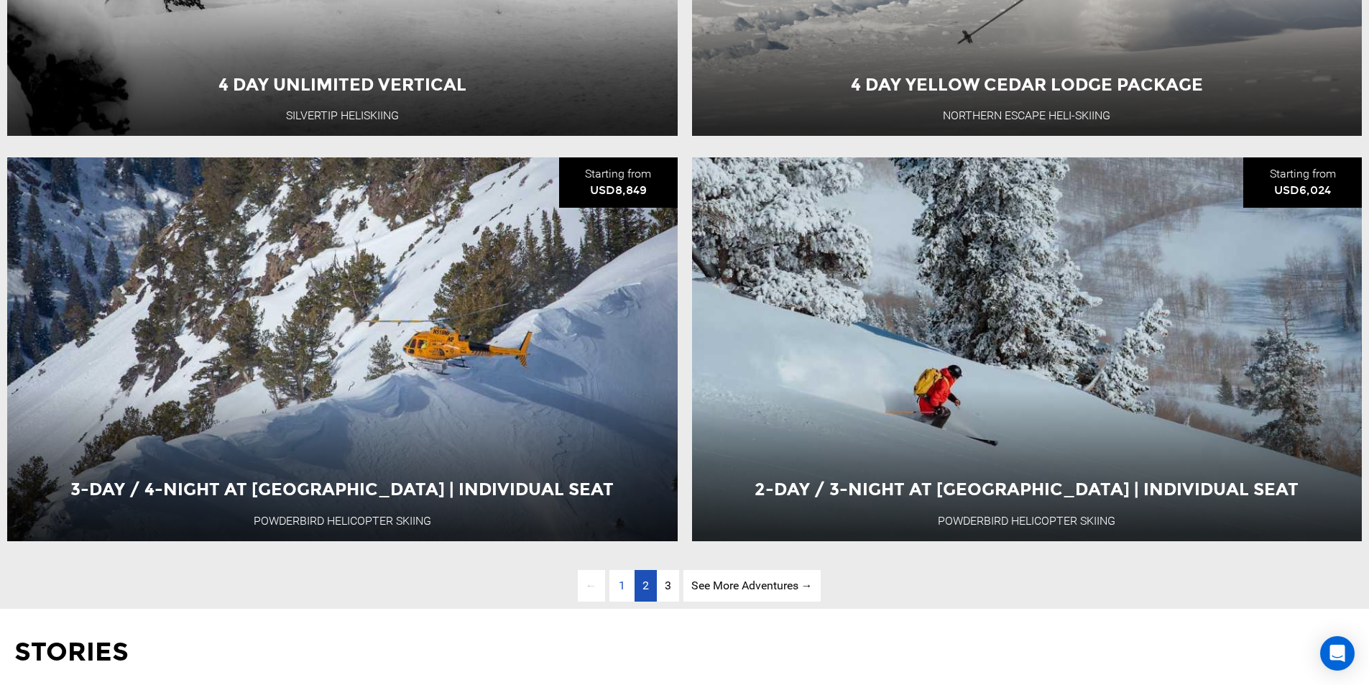
click at [648, 602] on link "page 2" at bounding box center [646, 586] width 22 height 32
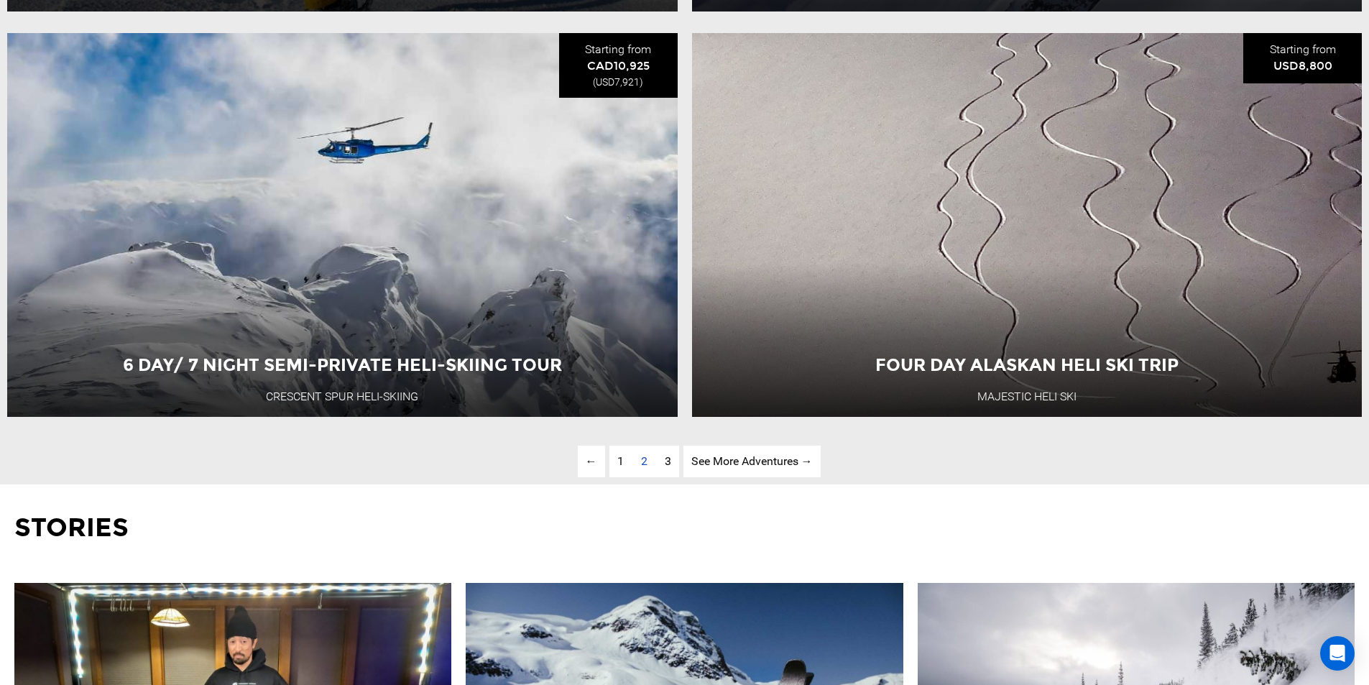
scroll to position [4737, 0]
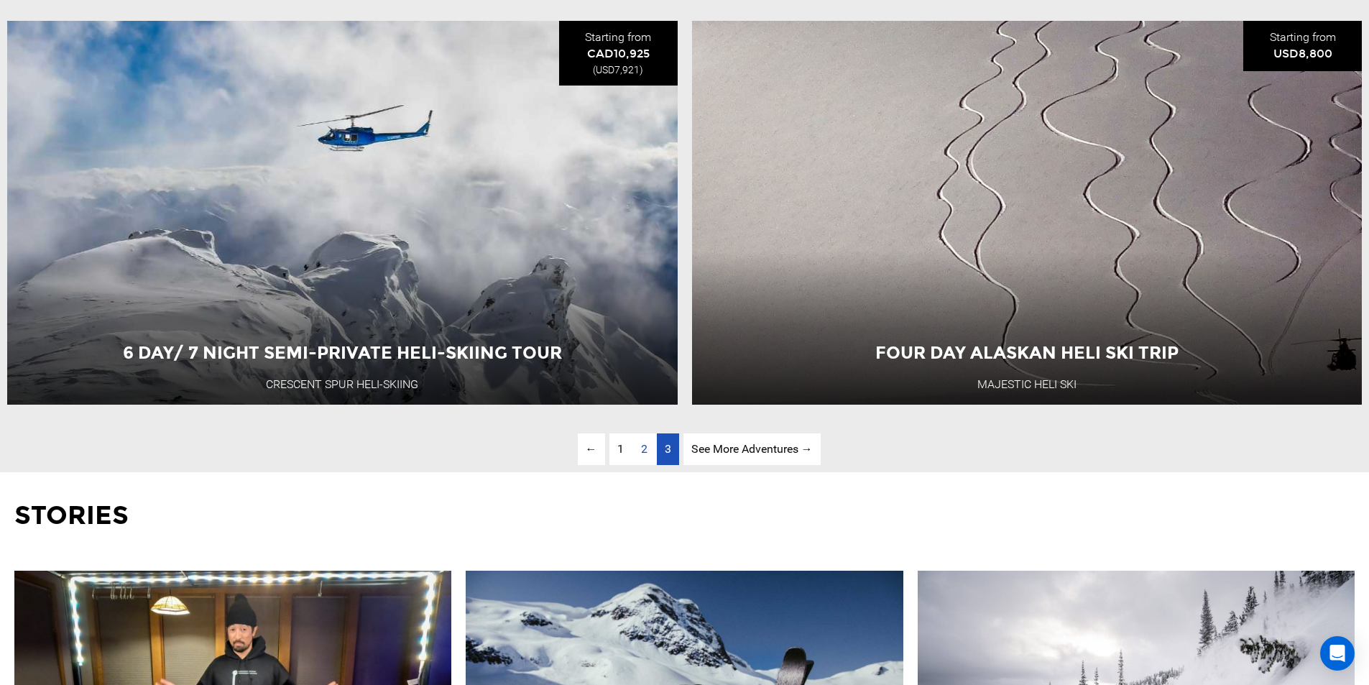
click at [672, 466] on link "page 3" at bounding box center [668, 449] width 22 height 32
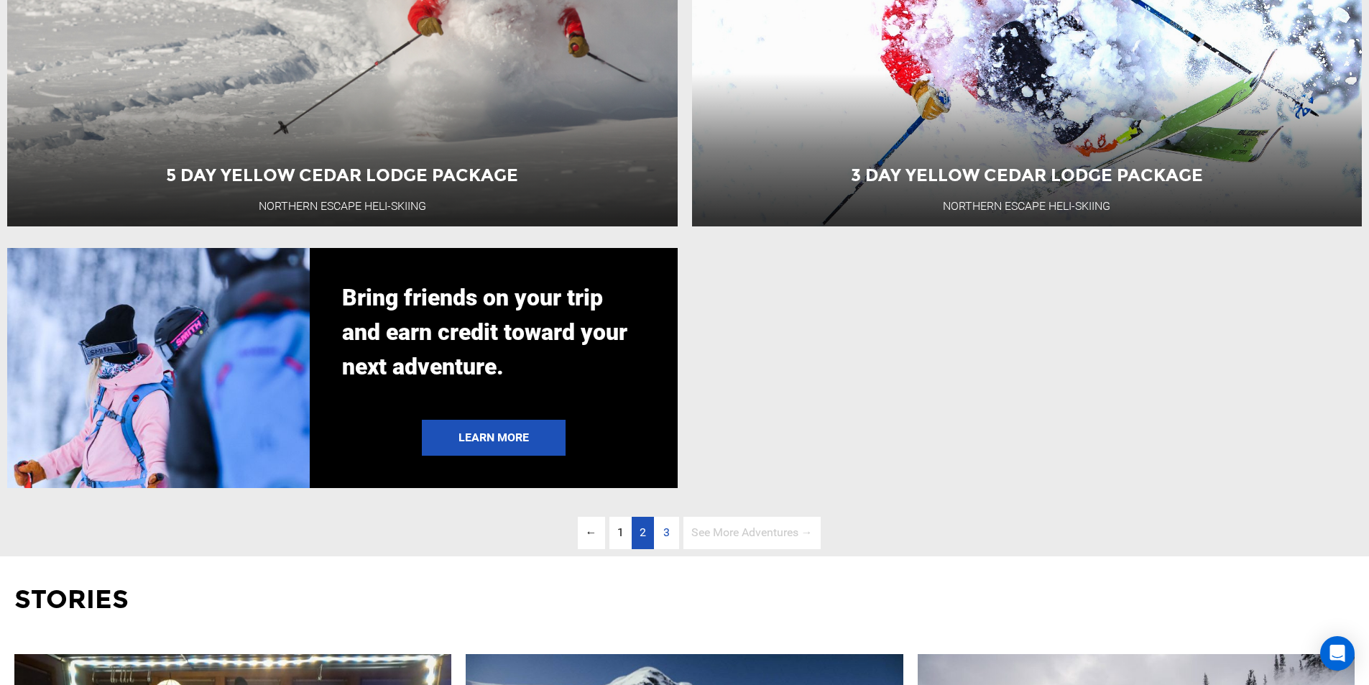
scroll to position [3515, 0]
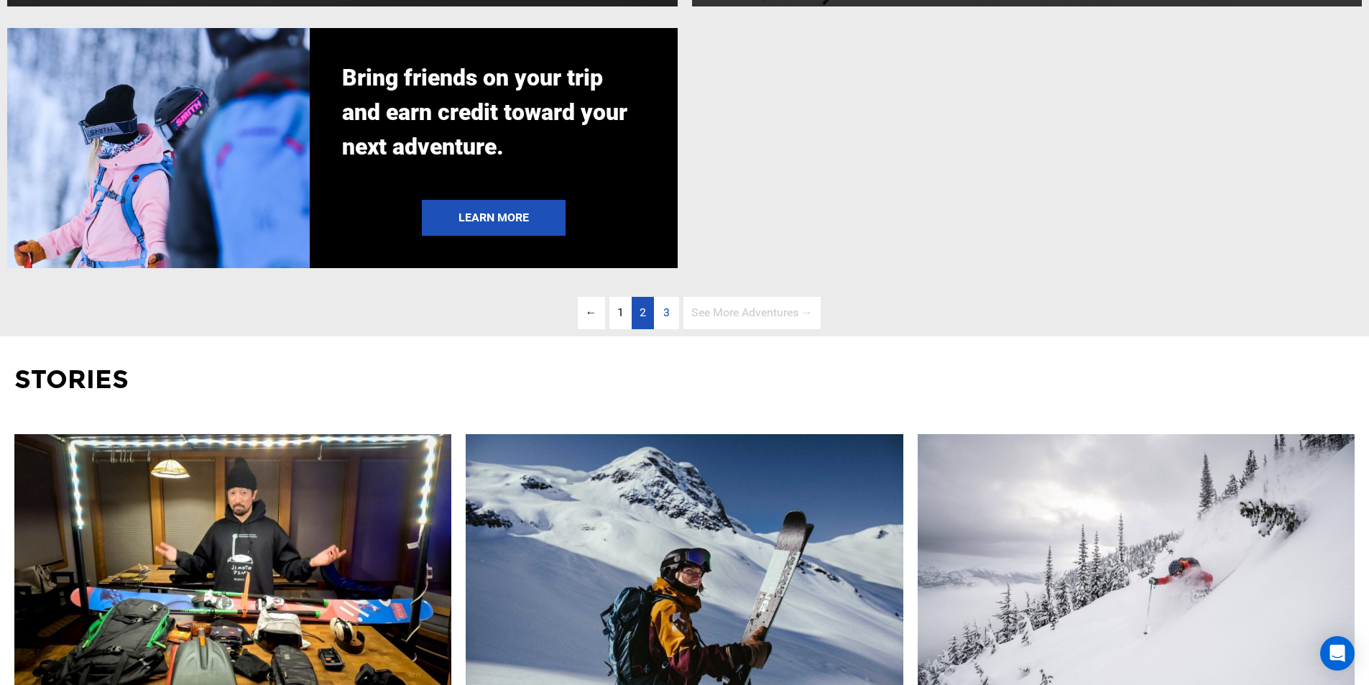
click at [645, 329] on link "page 2" at bounding box center [643, 313] width 22 height 32
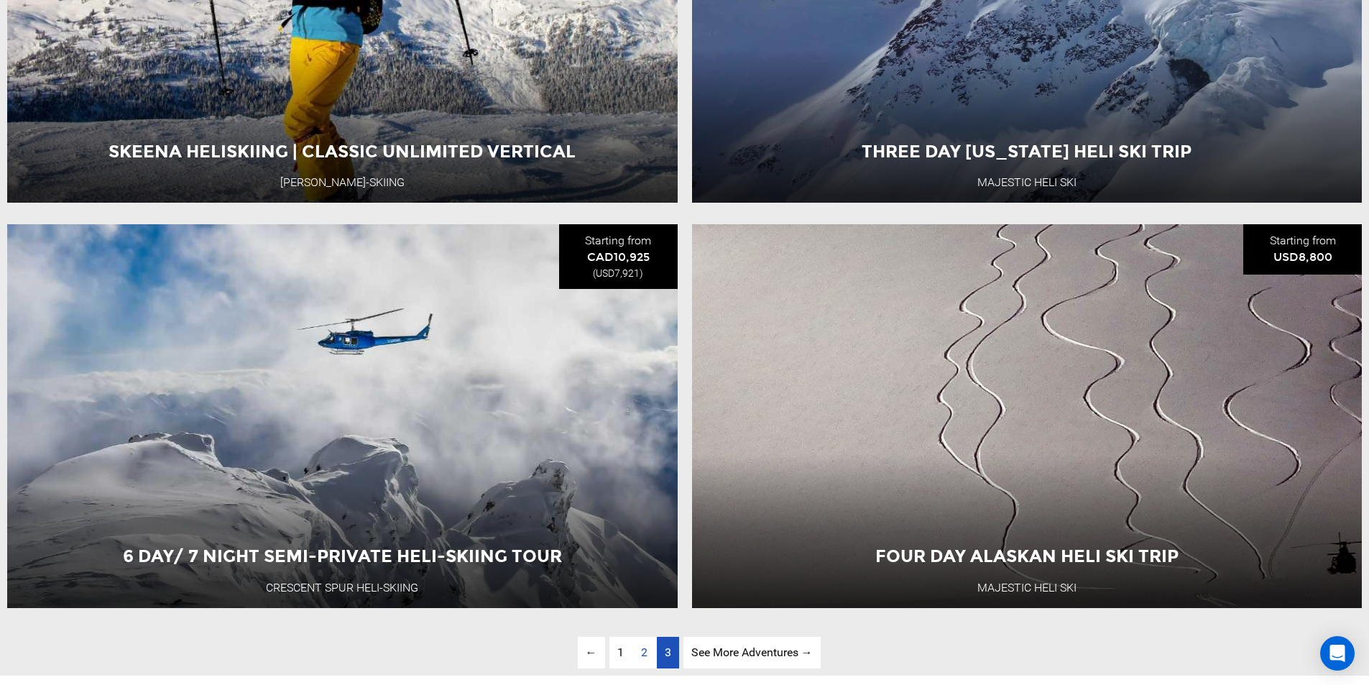
scroll to position [4737, 0]
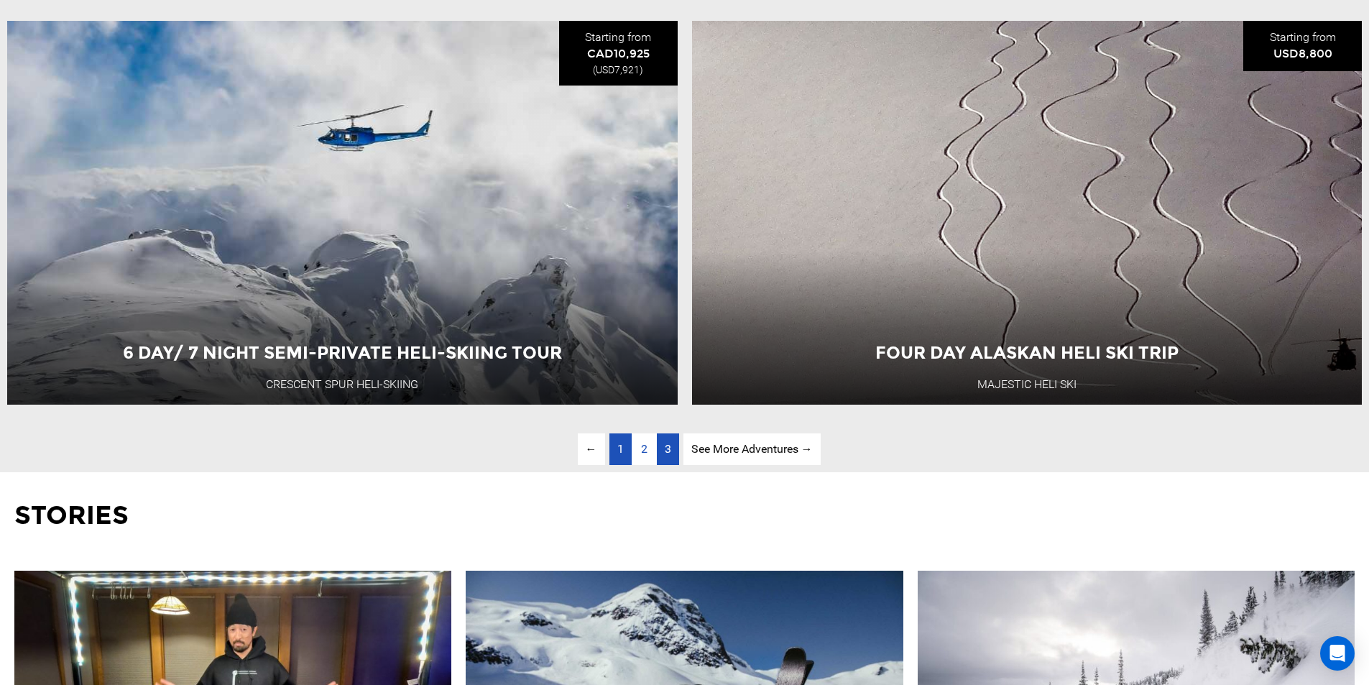
click at [622, 466] on link "page 1" at bounding box center [621, 449] width 22 height 32
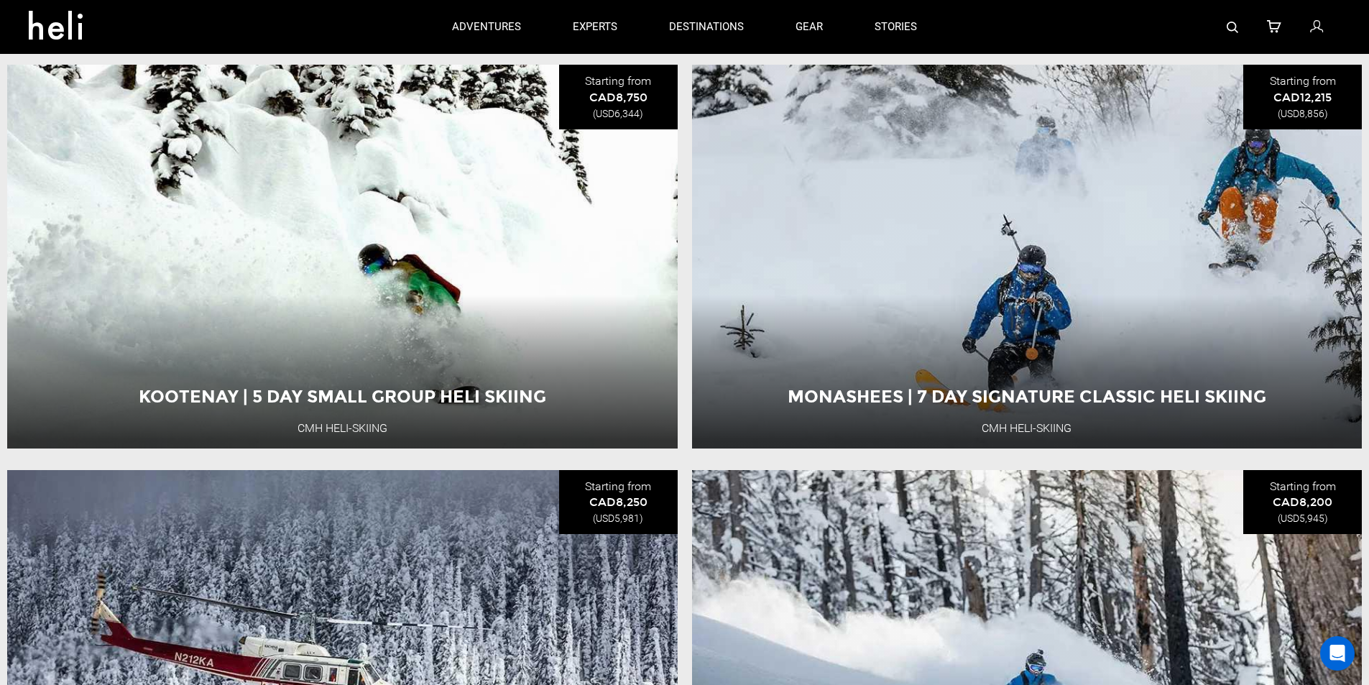
scroll to position [2652, 0]
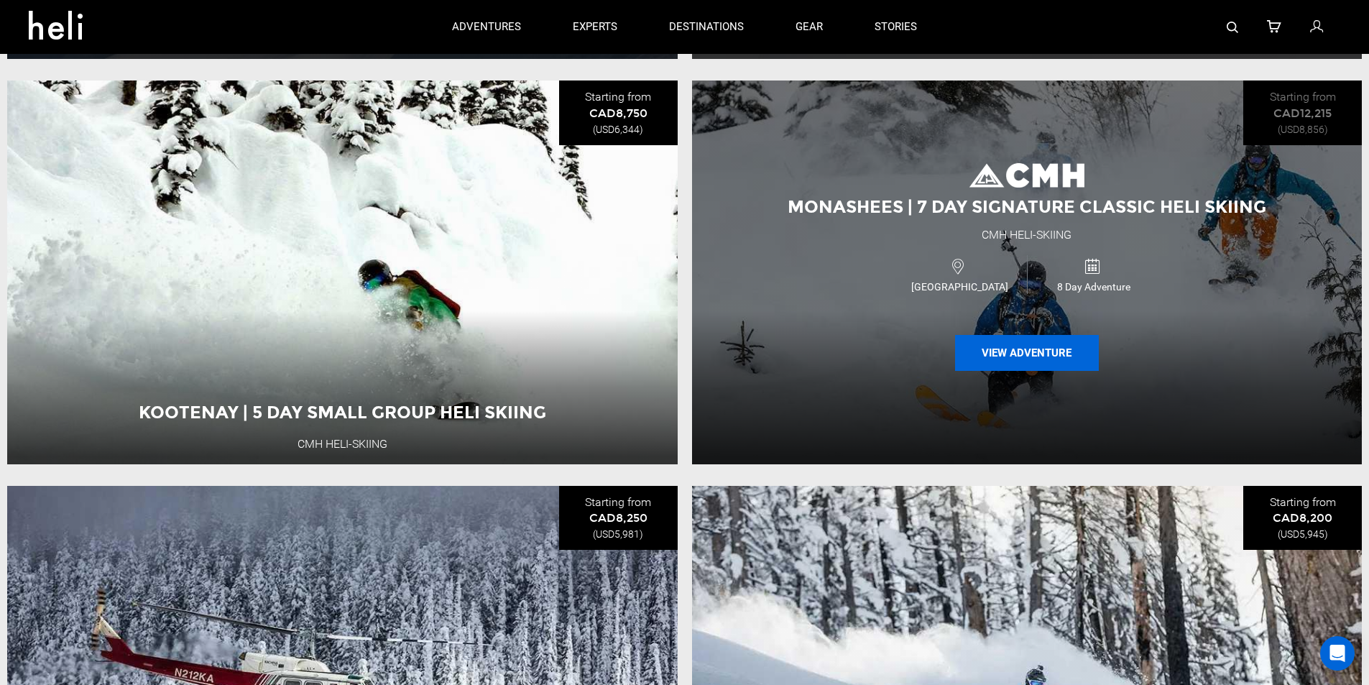
click at [1034, 359] on button "View Adventure" at bounding box center [1027, 353] width 144 height 36
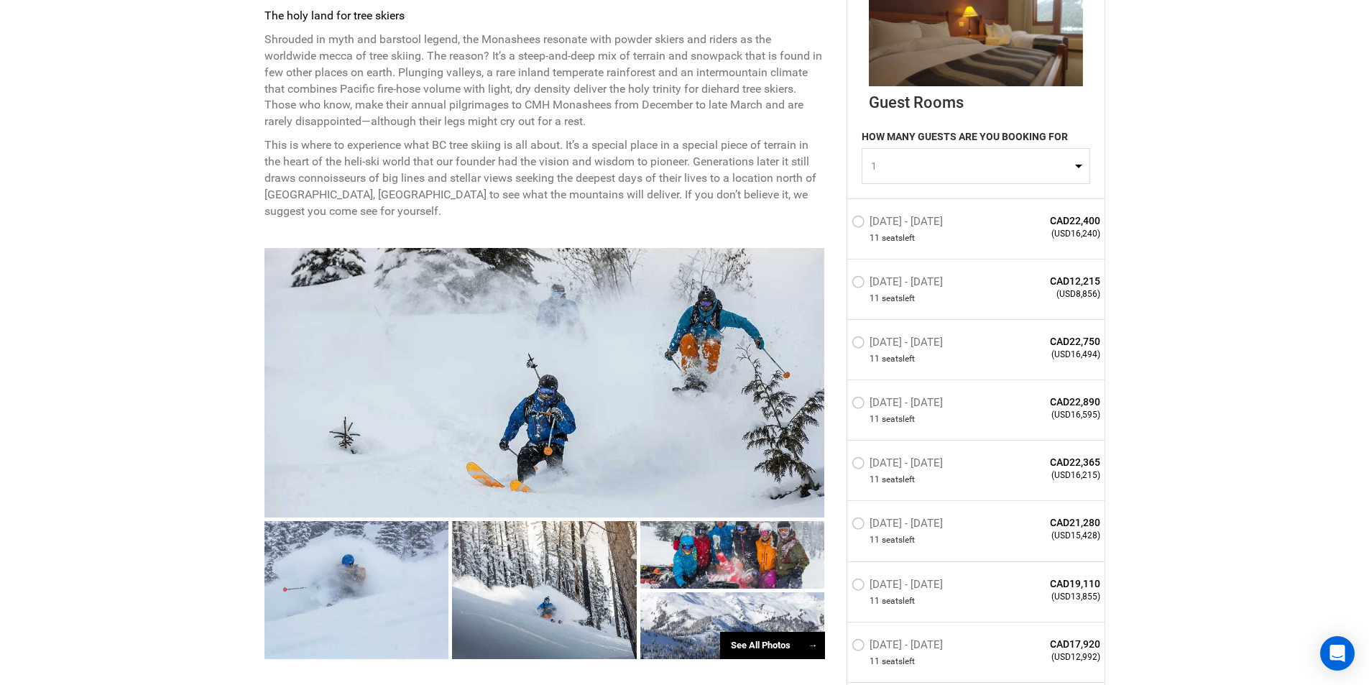
scroll to position [791, 0]
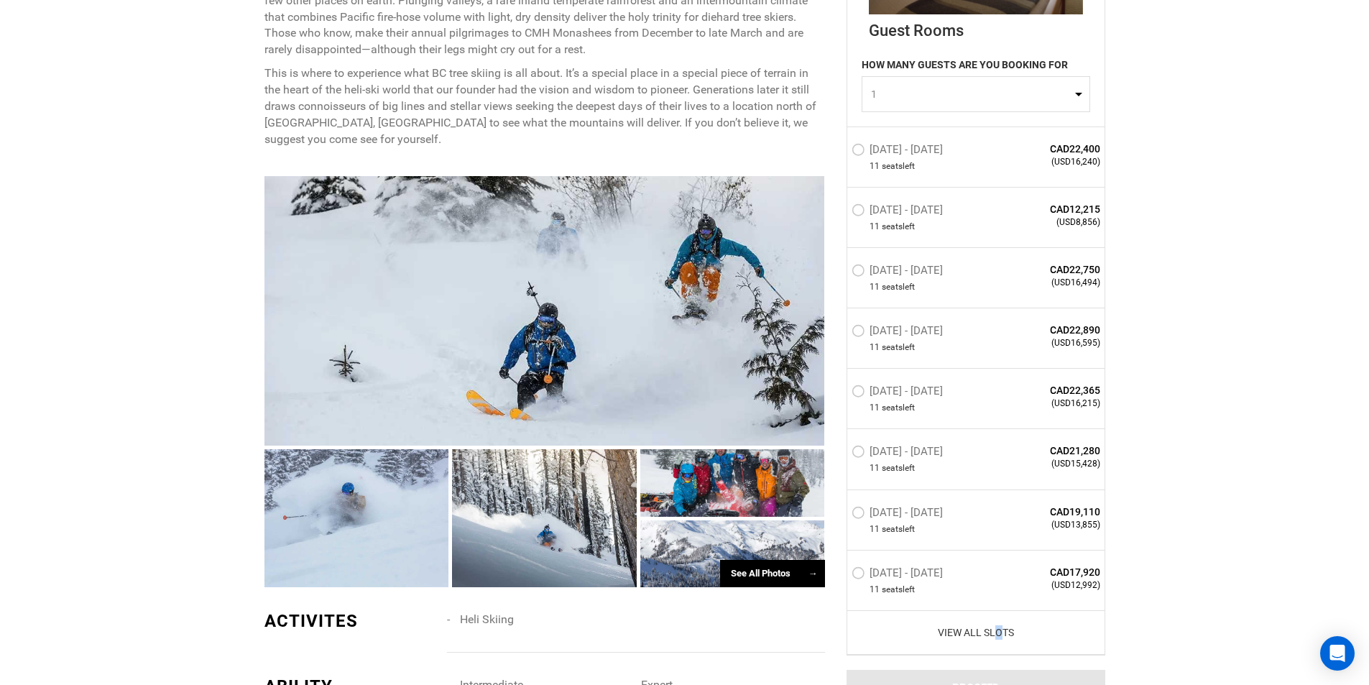
click at [1000, 633] on link "View All Slots" at bounding box center [976, 632] width 249 height 14
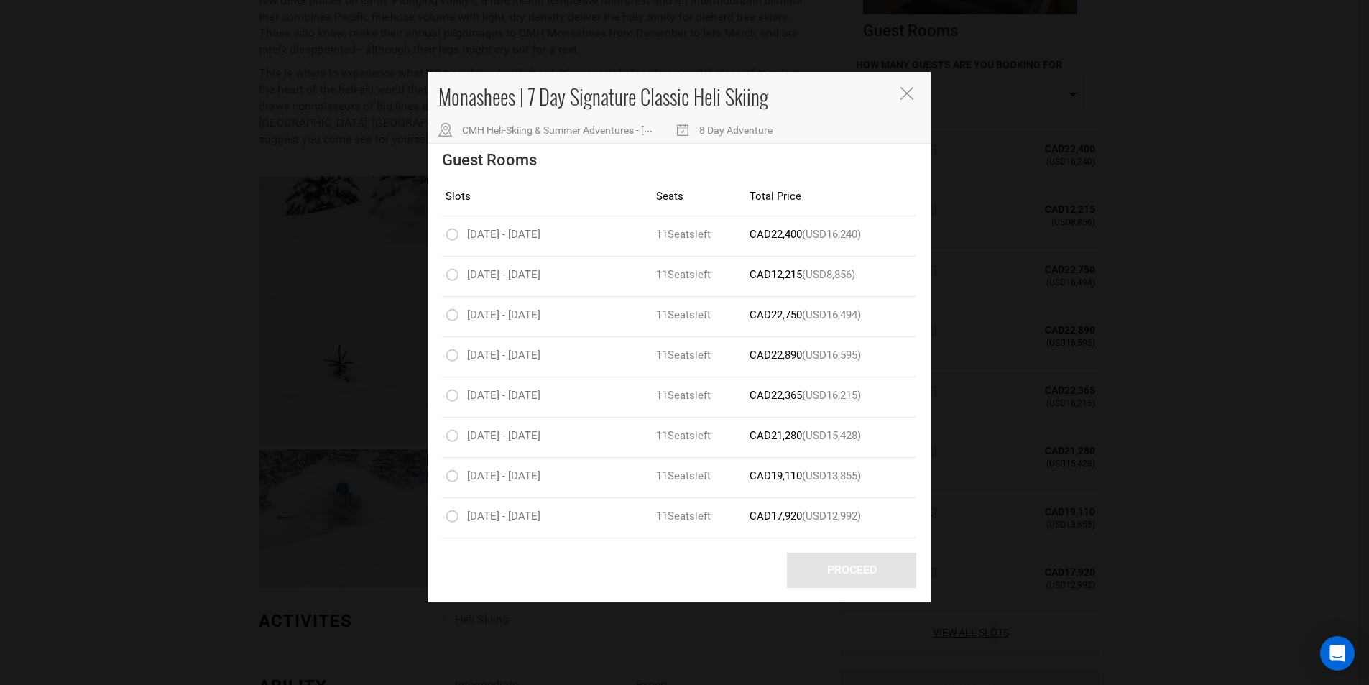
click at [914, 94] on button "Close" at bounding box center [909, 94] width 16 height 15
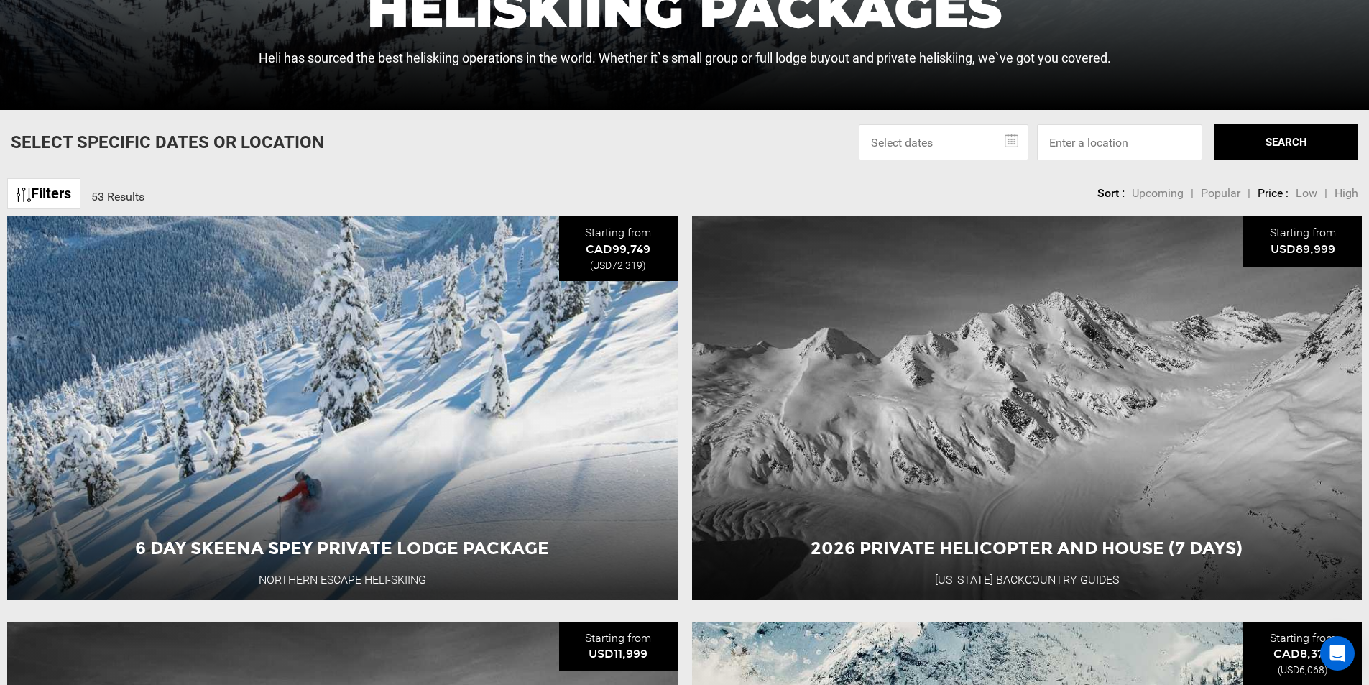
scroll to position [503, 0]
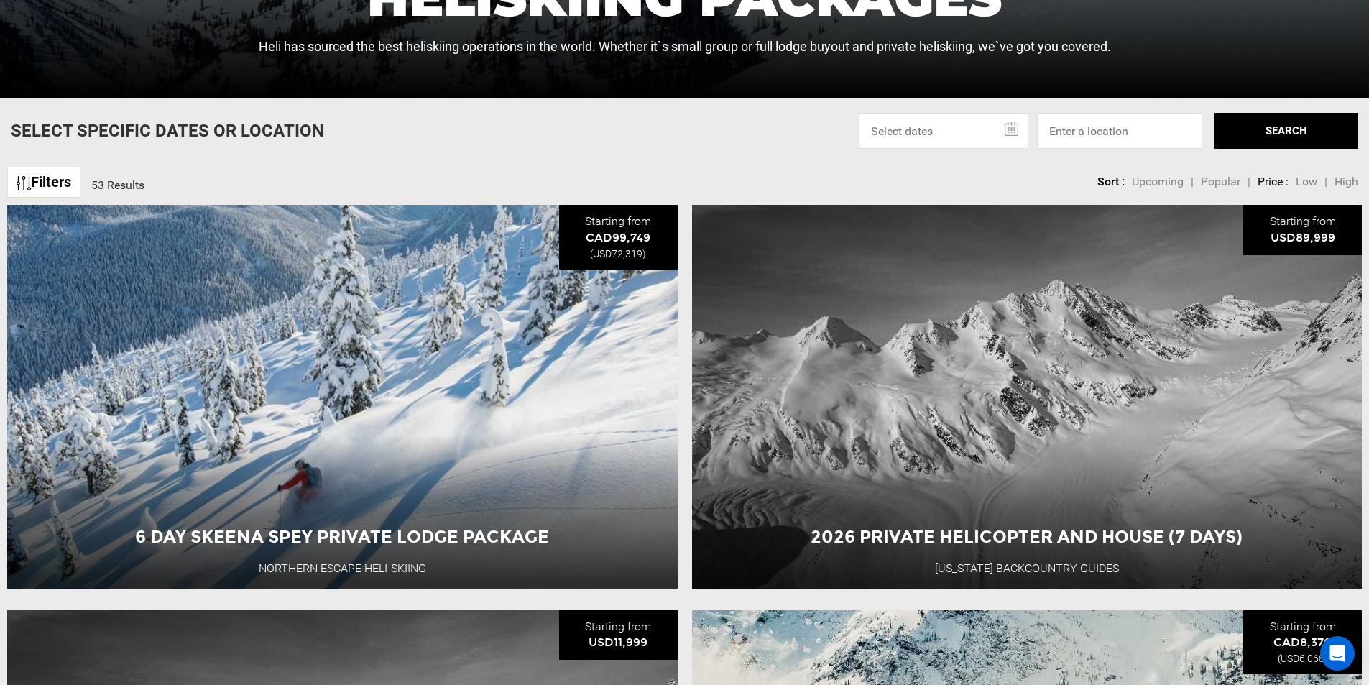
click at [903, 135] on input "text" at bounding box center [944, 131] width 170 height 36
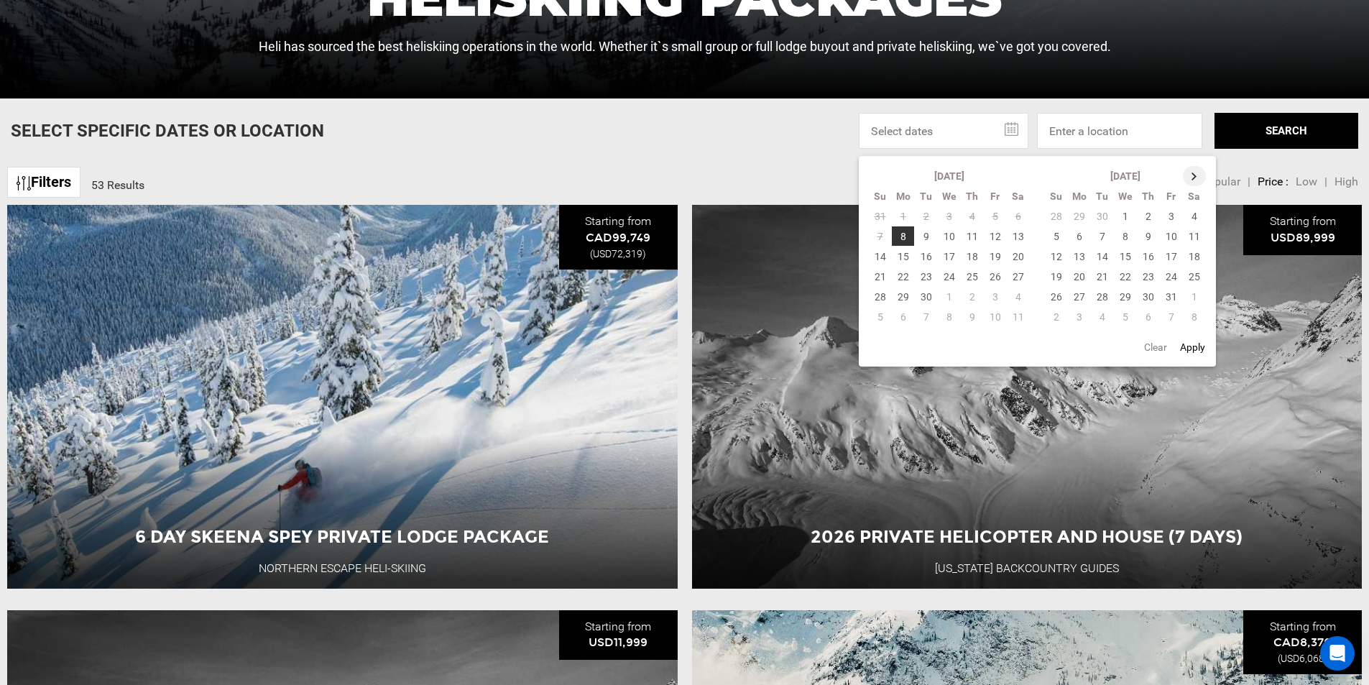
click at [1193, 171] on th at bounding box center [1194, 176] width 23 height 20
click at [1194, 171] on th at bounding box center [1195, 176] width 23 height 20
click at [1150, 217] on td "1" at bounding box center [1148, 216] width 23 height 20
click at [1198, 178] on th at bounding box center [1195, 176] width 23 height 20
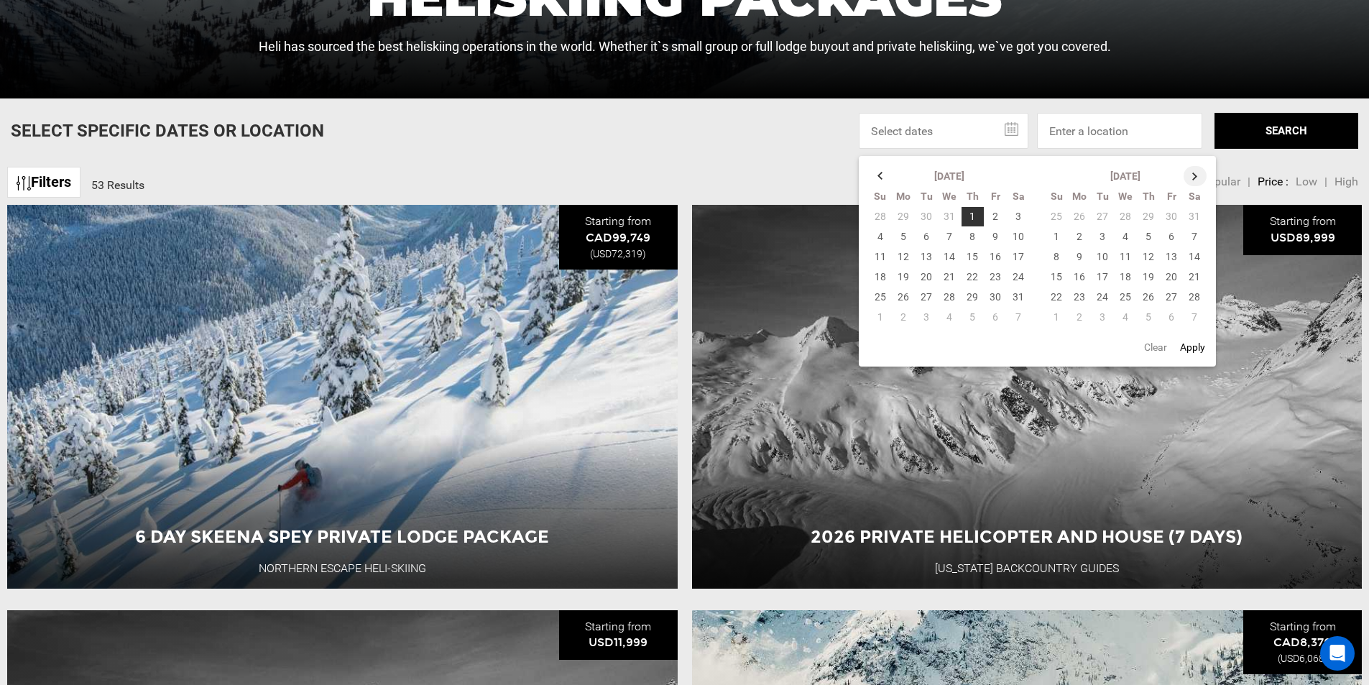
click at [1198, 178] on th at bounding box center [1195, 176] width 23 height 20
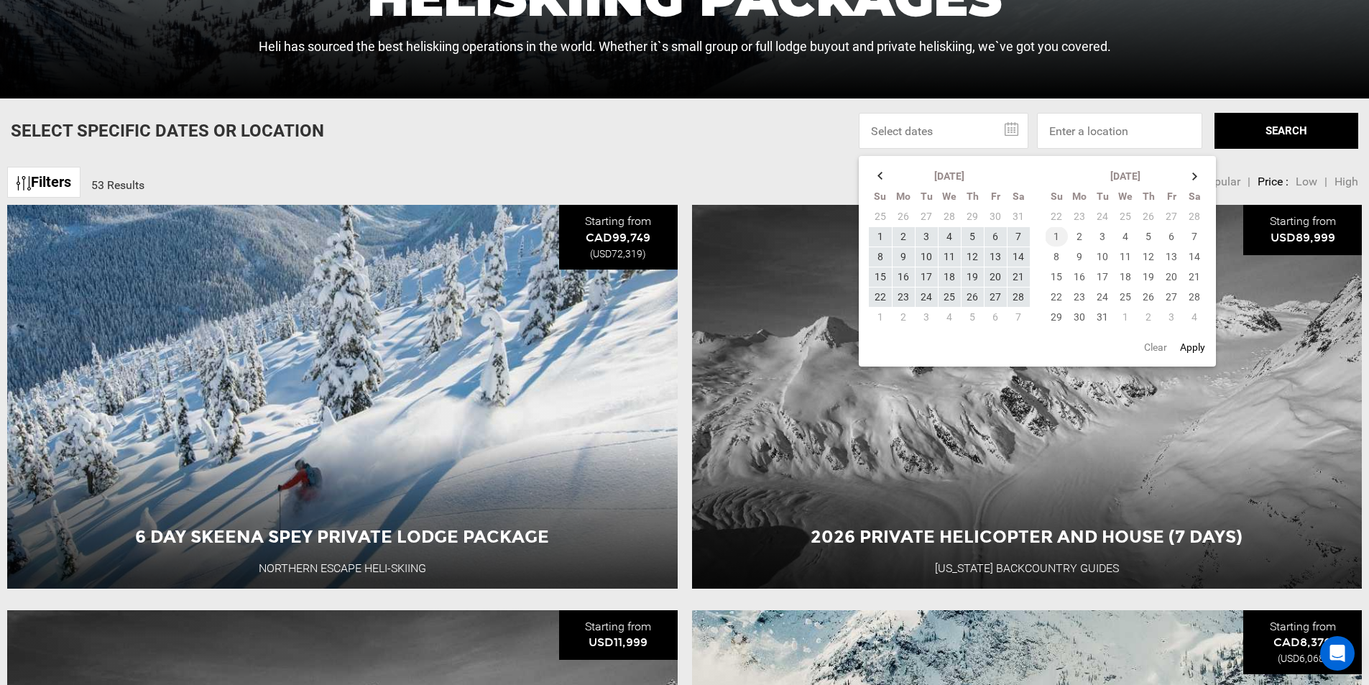
click at [1059, 230] on td "1" at bounding box center [1056, 236] width 23 height 20
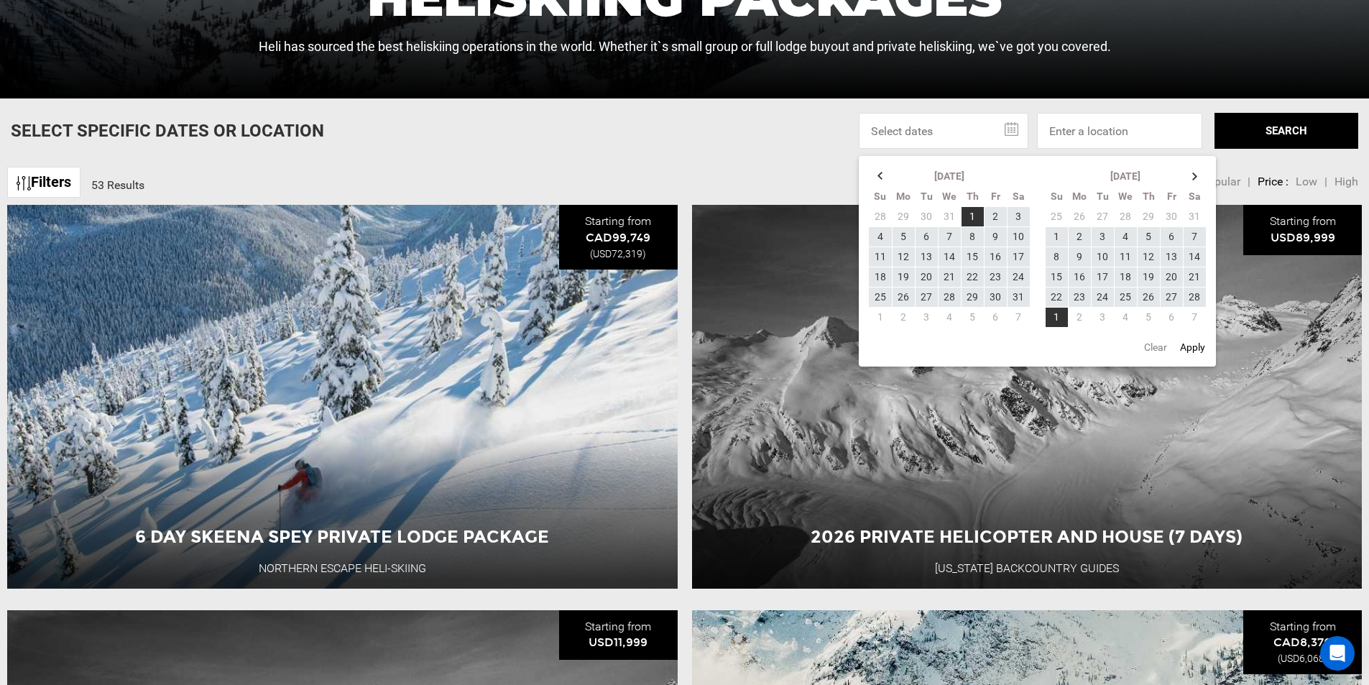
click at [1196, 348] on button "Apply" at bounding box center [1193, 347] width 34 height 26
type input "[DATE] - [DATE]"
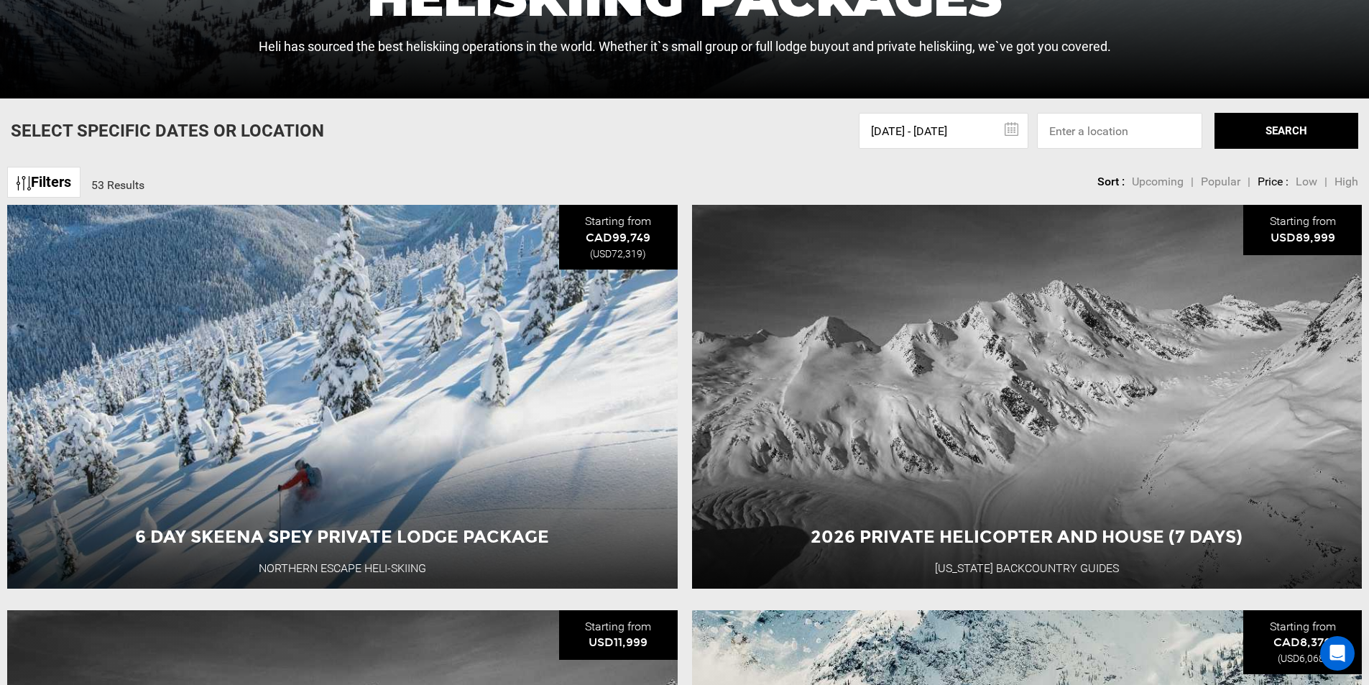
click at [1288, 121] on button "SEARCH" at bounding box center [1287, 131] width 144 height 36
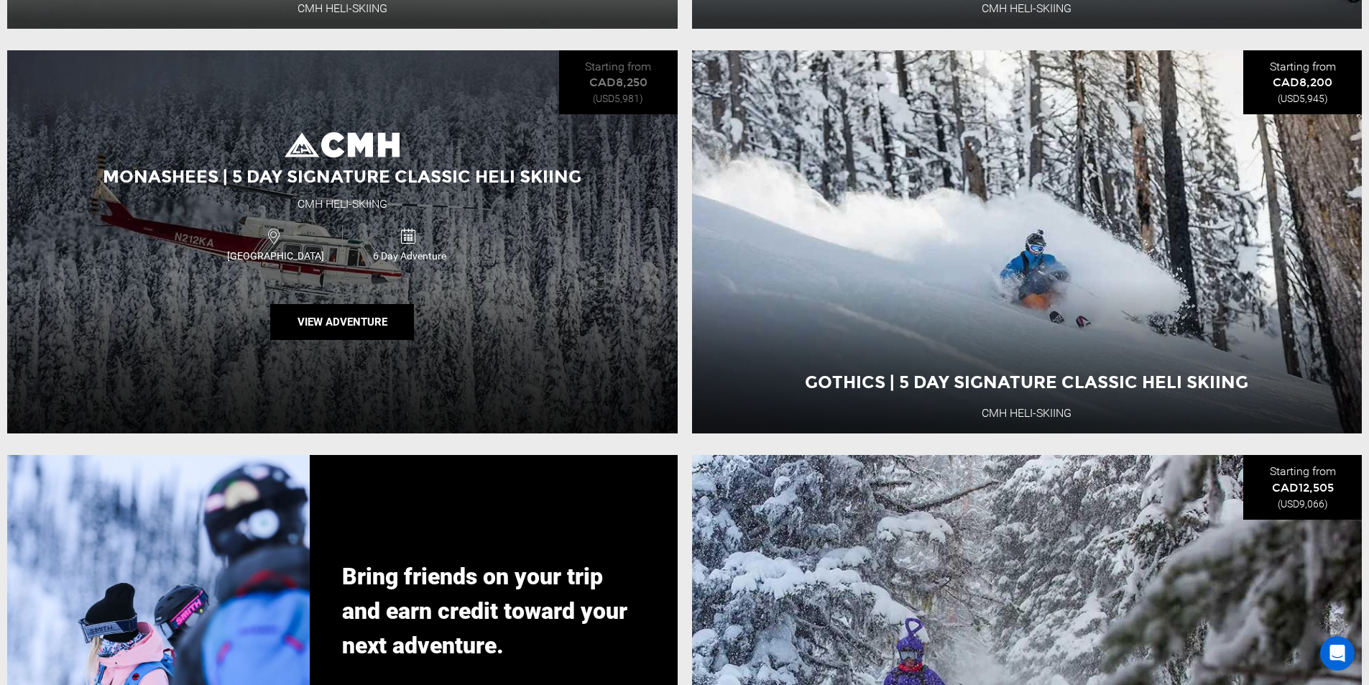
scroll to position [3091, 0]
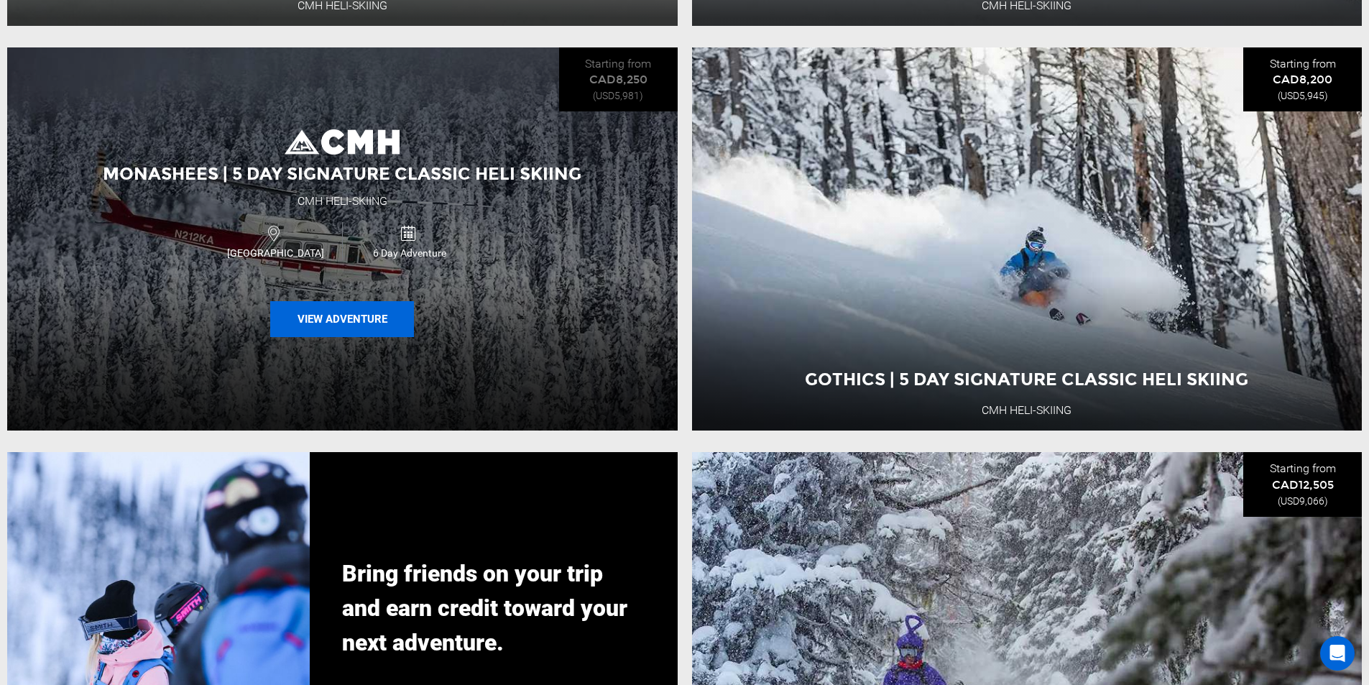
click at [376, 337] on button "View Adventure" at bounding box center [342, 319] width 144 height 36
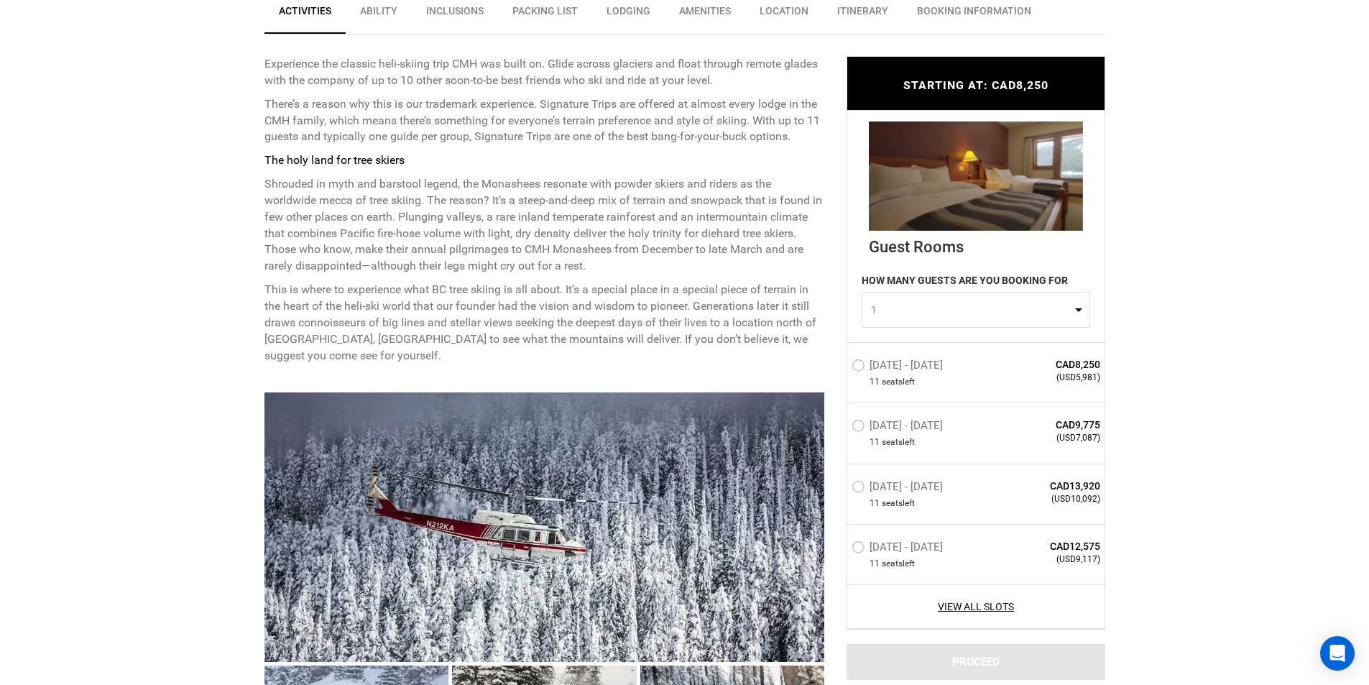
scroll to position [575, 0]
click at [999, 605] on link "View All Slots" at bounding box center [976, 606] width 249 height 14
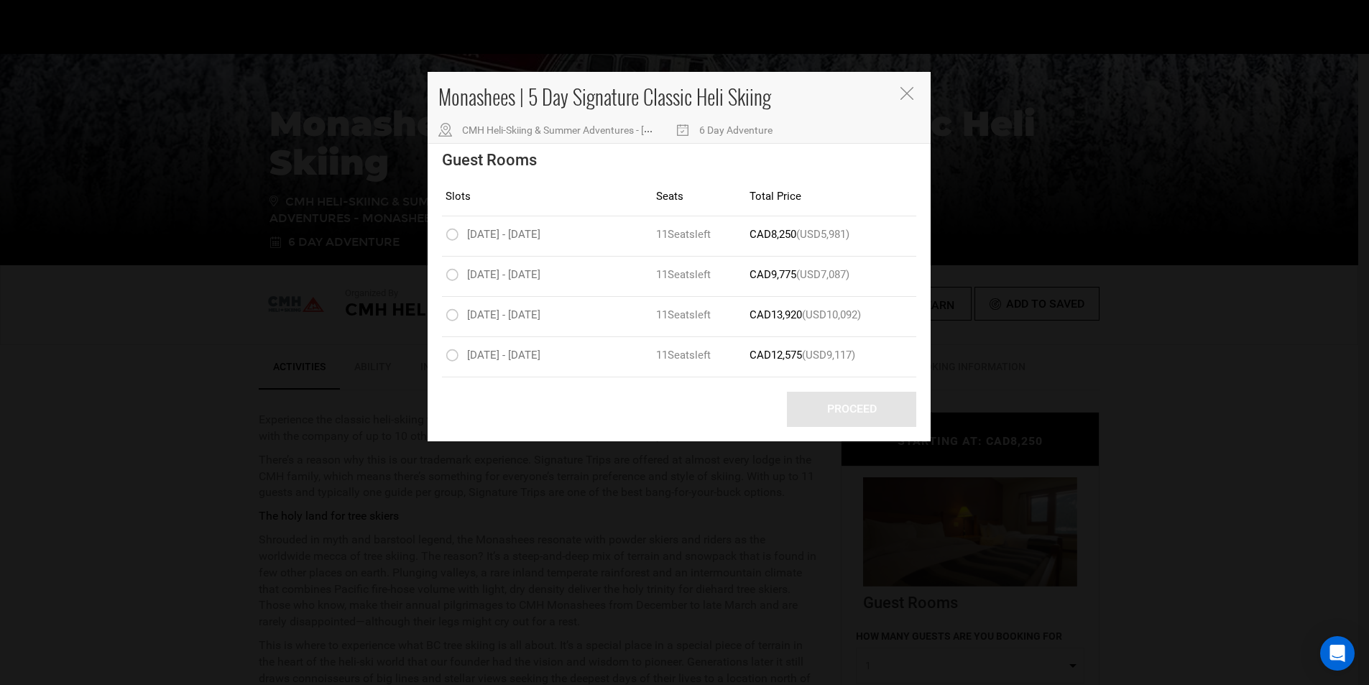
scroll to position [216, 0]
click at [911, 91] on icon "Close" at bounding box center [907, 93] width 13 height 13
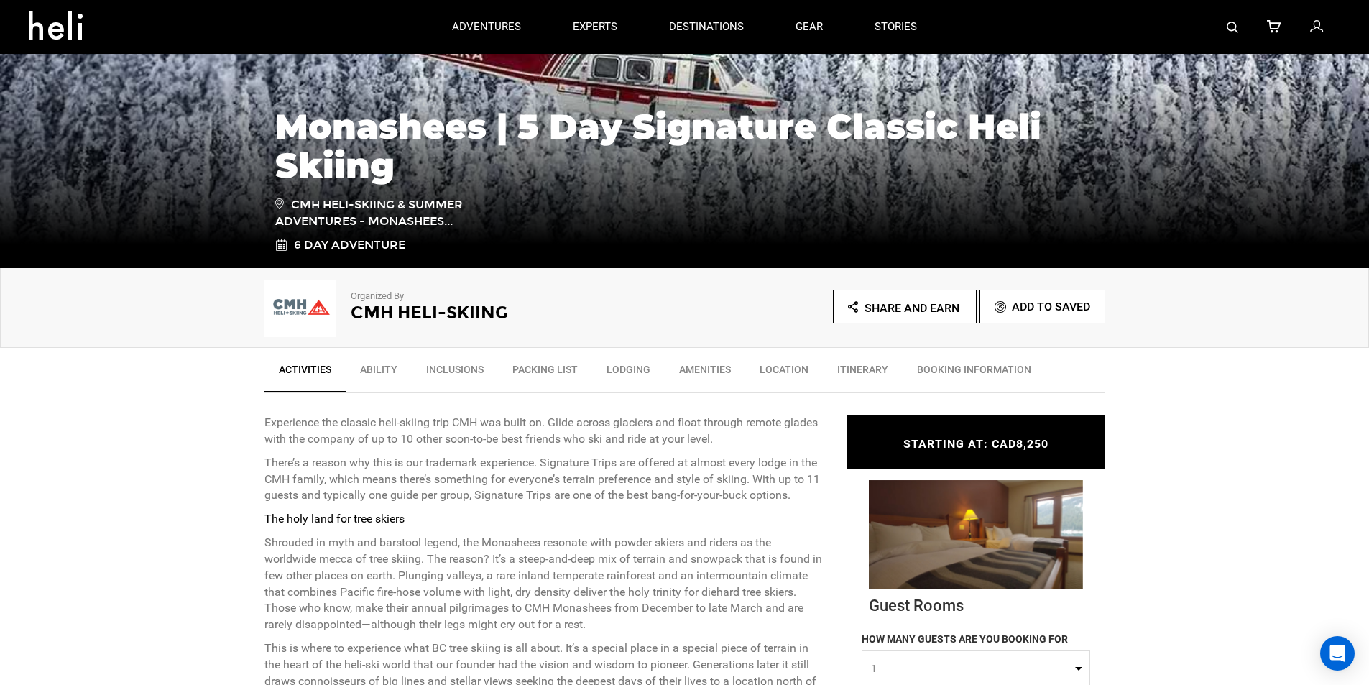
scroll to position [840, 0]
